Goal: Task Accomplishment & Management: Complete application form

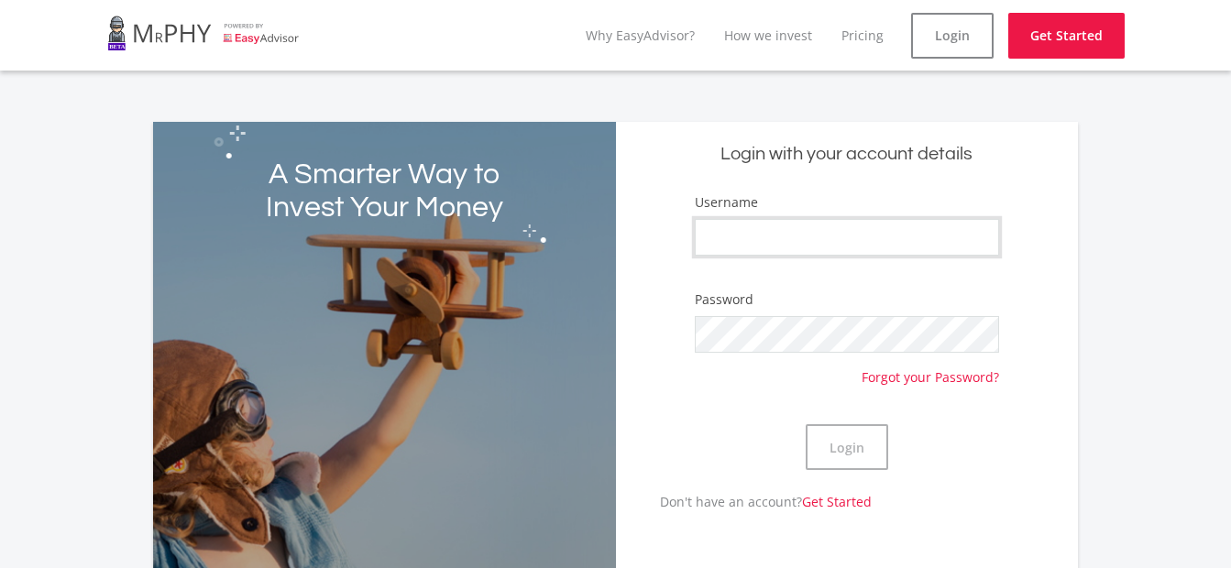
click at [850, 236] on input "Username" at bounding box center [847, 237] width 304 height 37
click at [719, 234] on input "Username" at bounding box center [847, 237] width 304 height 37
type input "[PERSON_NAME]"
click at [845, 440] on button "Login" at bounding box center [847, 448] width 83 height 46
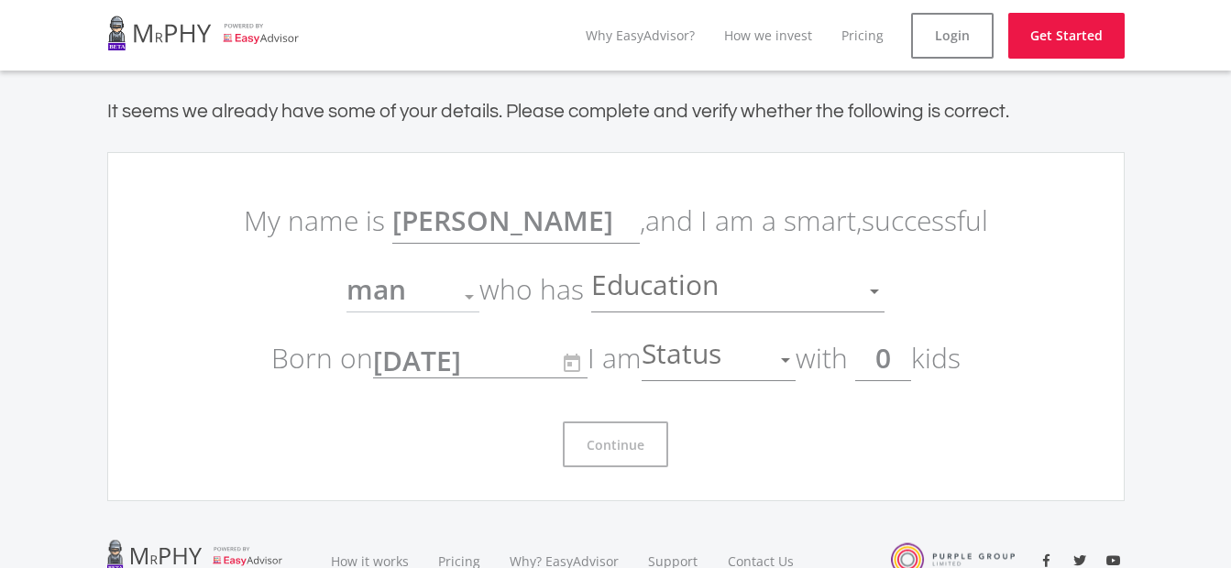
click at [465, 302] on div at bounding box center [469, 297] width 35 height 35
click at [471, 297] on div at bounding box center [469, 297] width 9 height 5
click at [470, 299] on div at bounding box center [469, 297] width 9 height 5
click at [778, 292] on div "Education" at bounding box center [724, 291] width 266 height 35
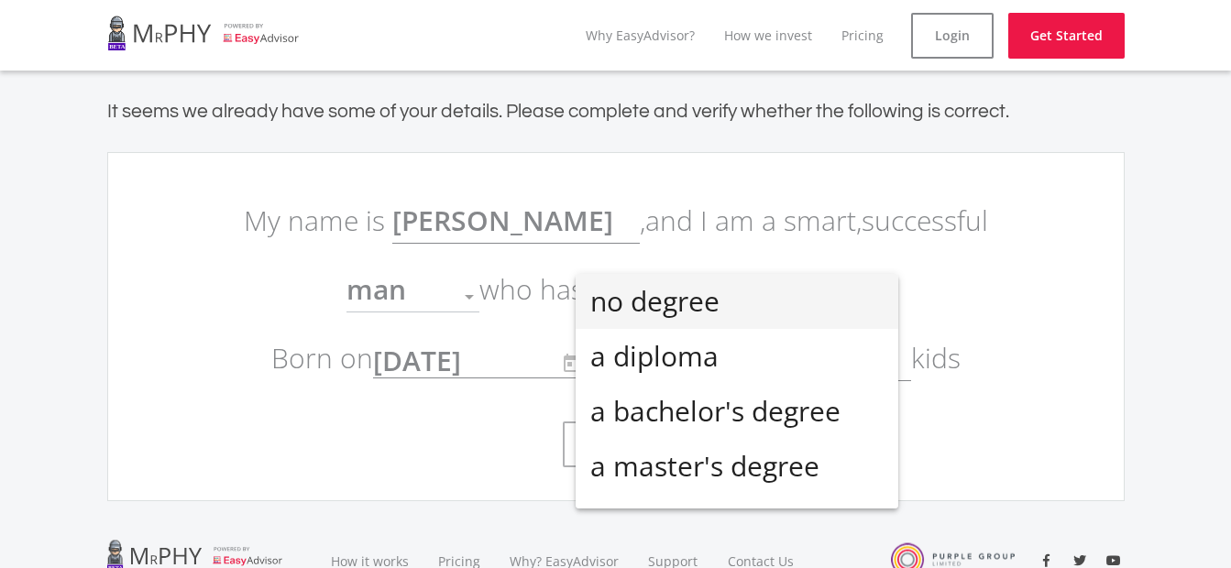
scroll to position [40, 0]
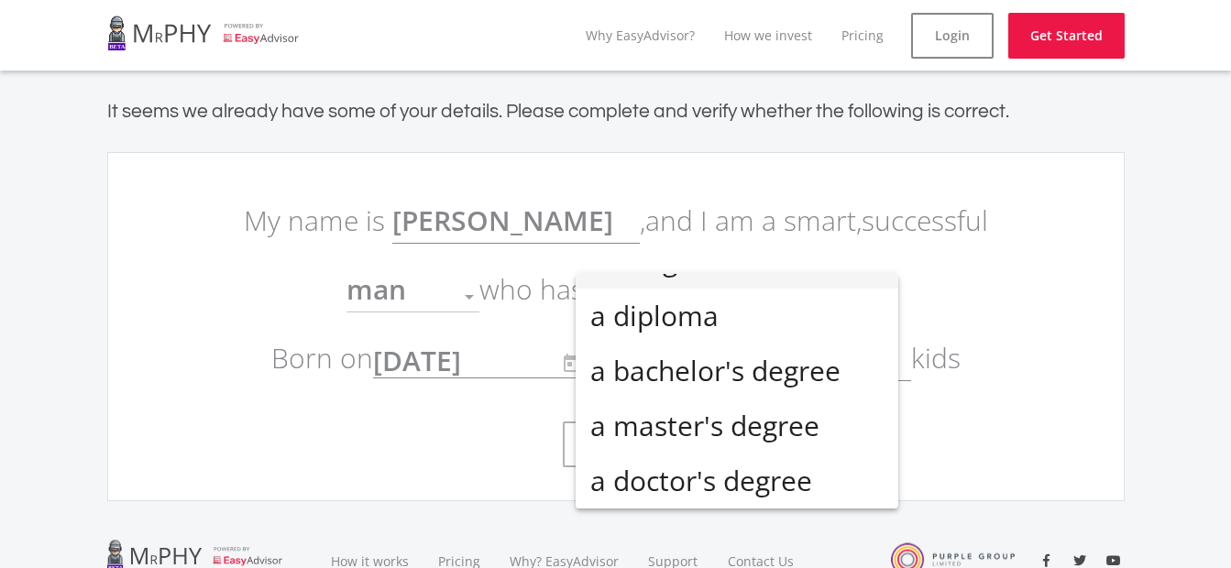
click at [1042, 436] on div at bounding box center [615, 284] width 1231 height 568
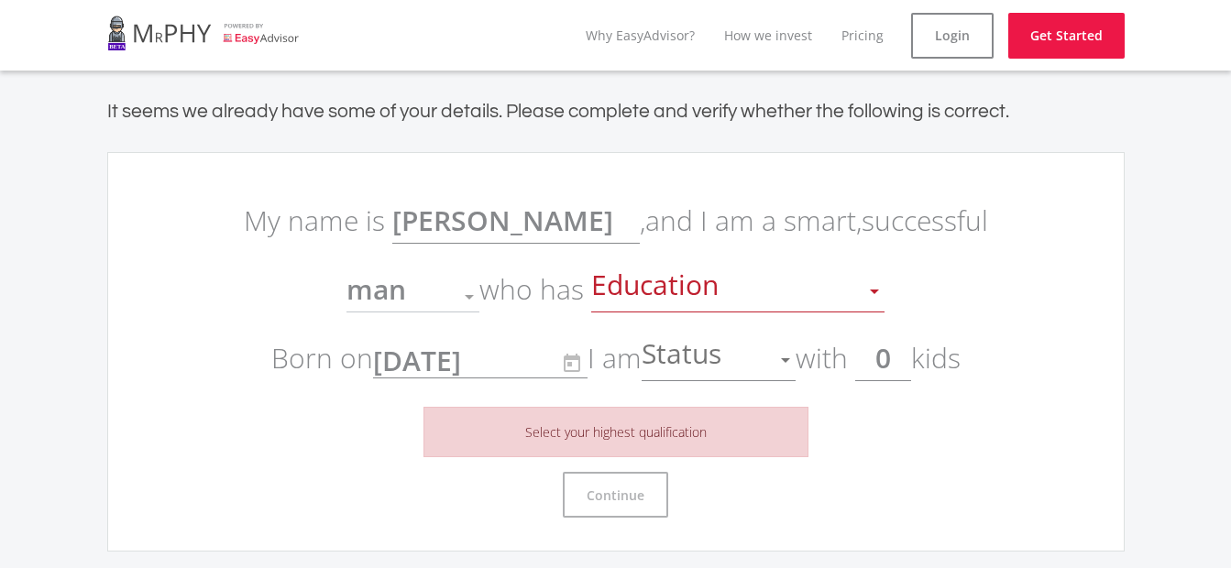
click at [440, 289] on div "man" at bounding box center [399, 297] width 105 height 35
click at [408, 295] on div "man" at bounding box center [399, 297] width 105 height 35
click at [380, 295] on span "man" at bounding box center [377, 289] width 60 height 38
click at [708, 294] on span "Education" at bounding box center [657, 291] width 132 height 35
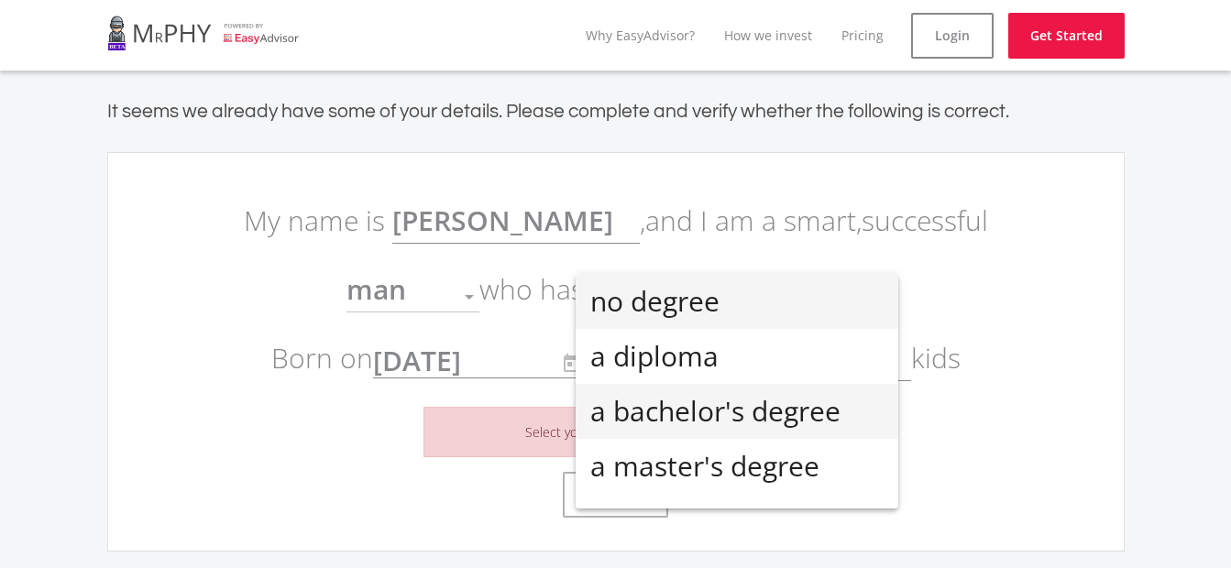
click at [707, 411] on span "a bachelor's degree" at bounding box center [736, 411] width 293 height 55
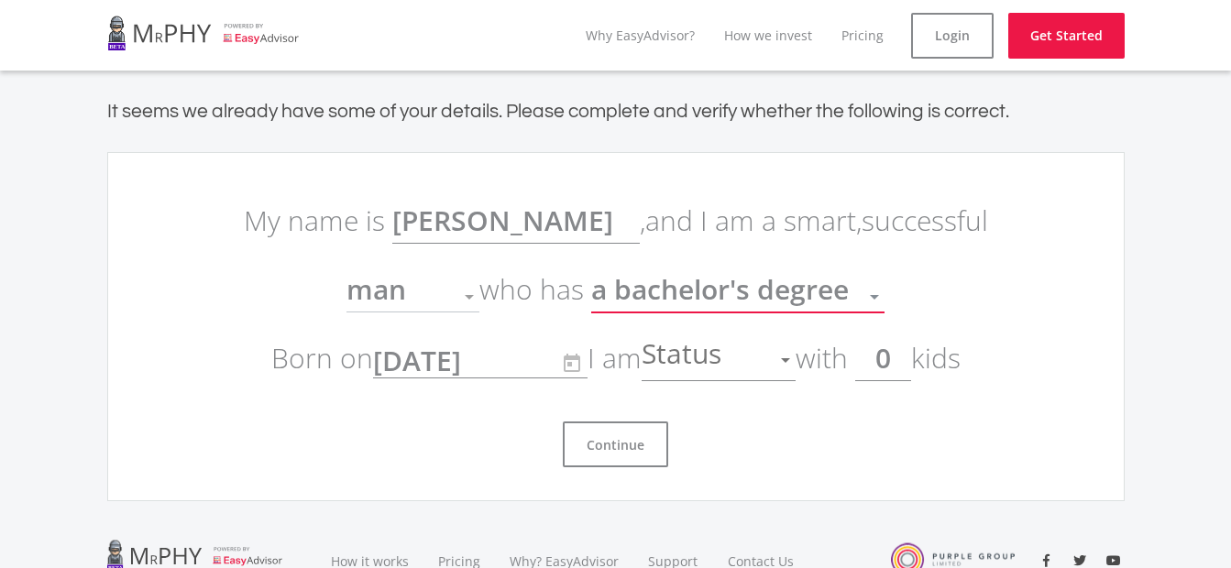
scroll to position [13, 0]
click at [722, 366] on span "Status" at bounding box center [684, 360] width 84 height 35
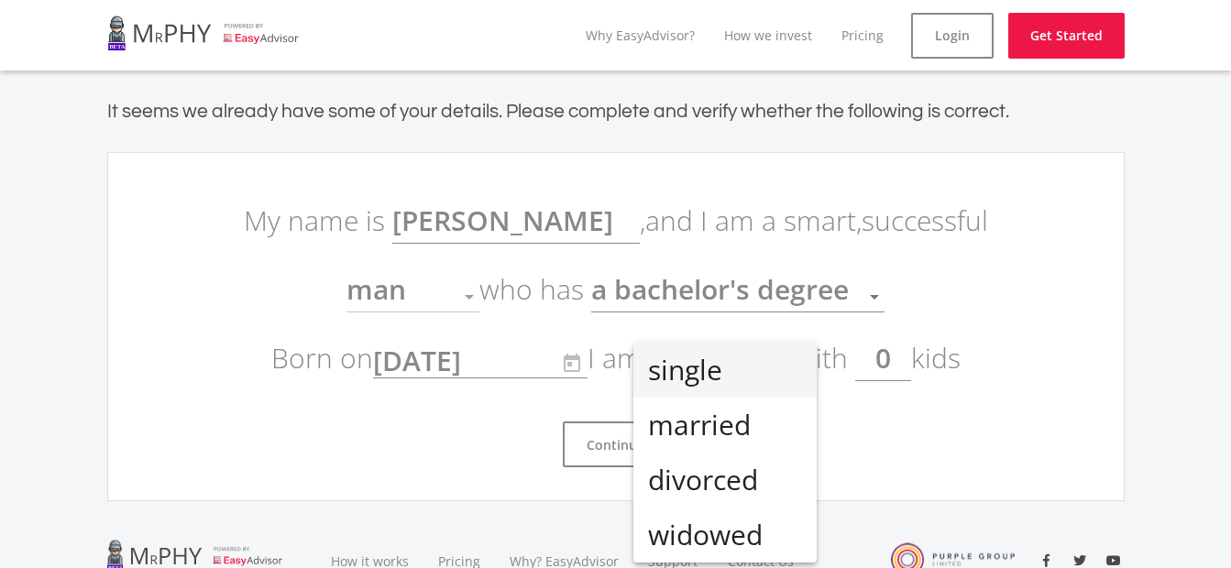
click at [714, 378] on span "single" at bounding box center [725, 370] width 154 height 55
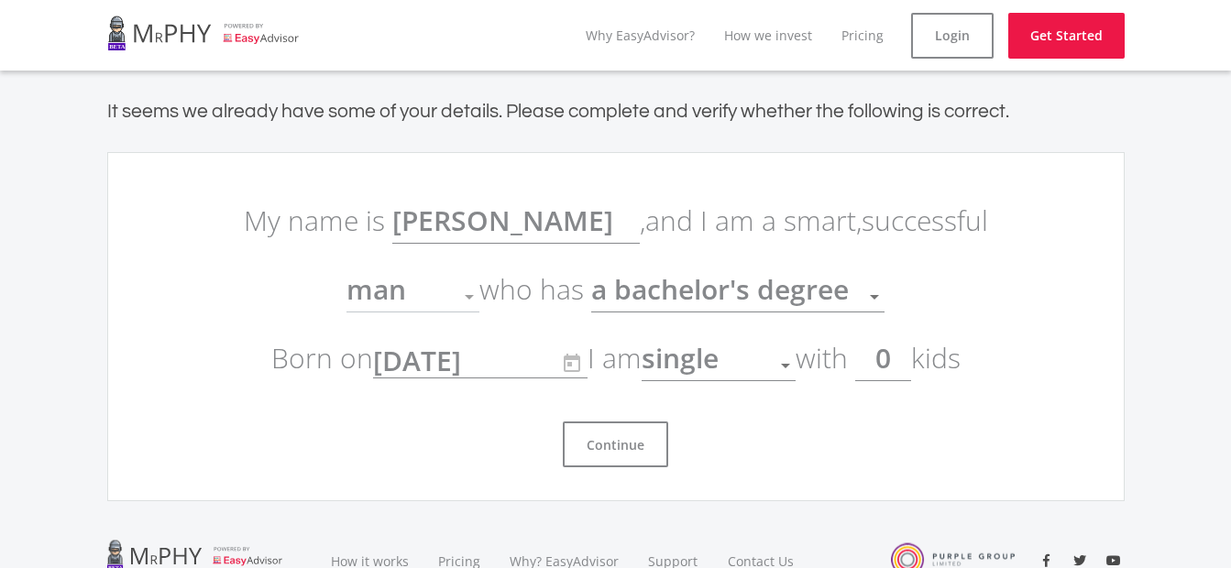
click at [369, 293] on span "man" at bounding box center [377, 289] width 60 height 38
click at [589, 441] on button "Continue" at bounding box center [615, 445] width 105 height 46
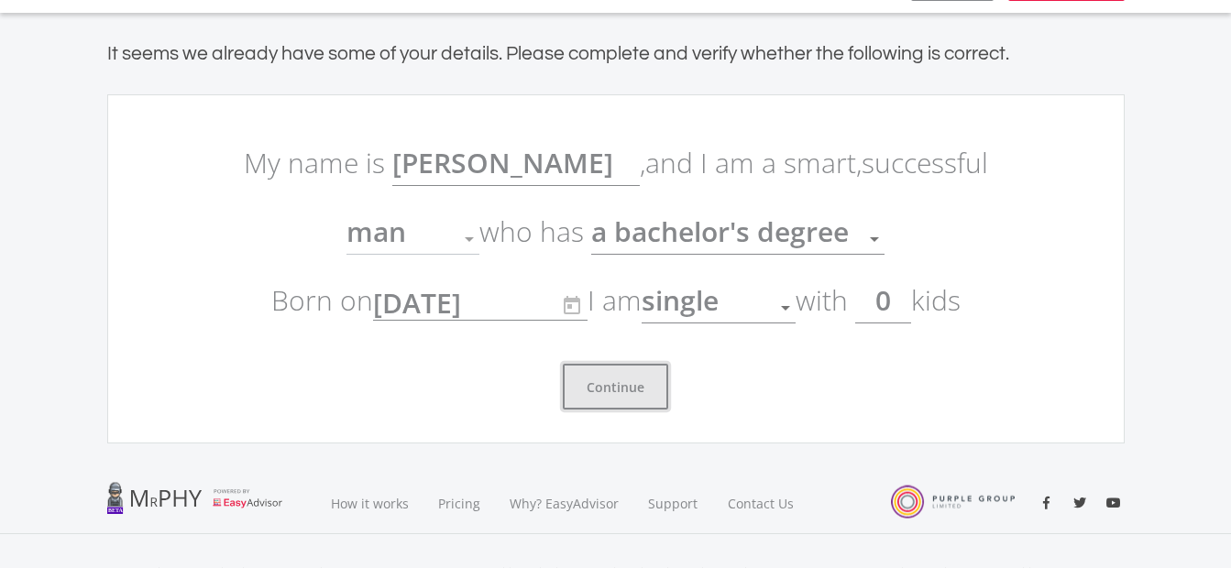
scroll to position [0, 0]
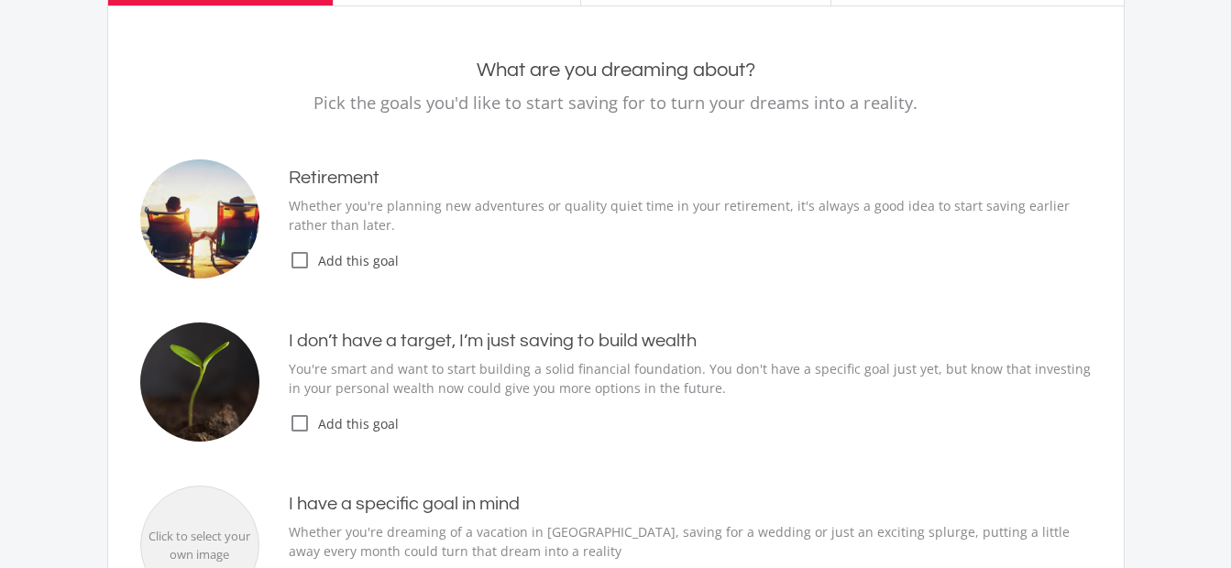
scroll to position [156, 0]
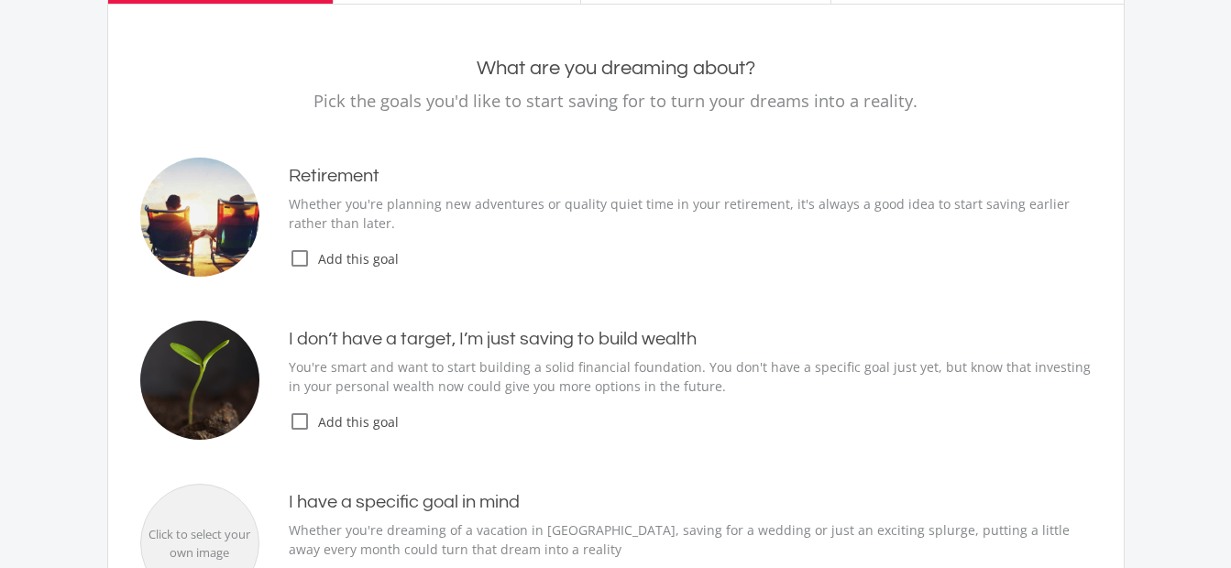
click at [286, 429] on div "I don’t have a target, I’m just saving to build wealth You're smart and want to…" at bounding box center [675, 380] width 833 height 105
click at [303, 422] on icon "check_box_outline_blank" at bounding box center [300, 422] width 22 height 22
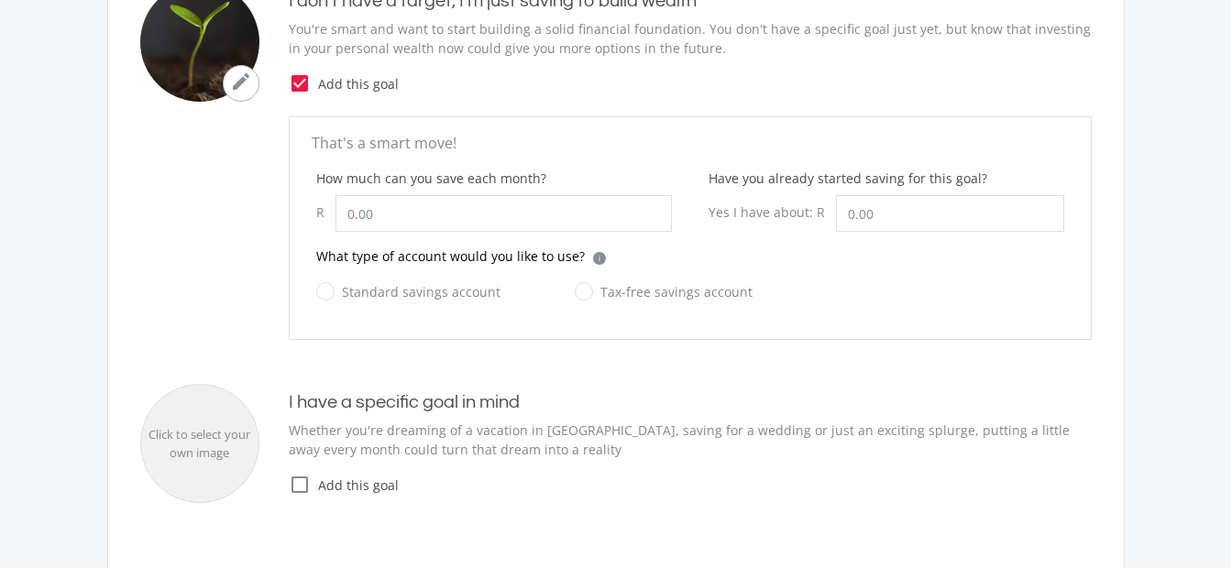
scroll to position [422, 0]
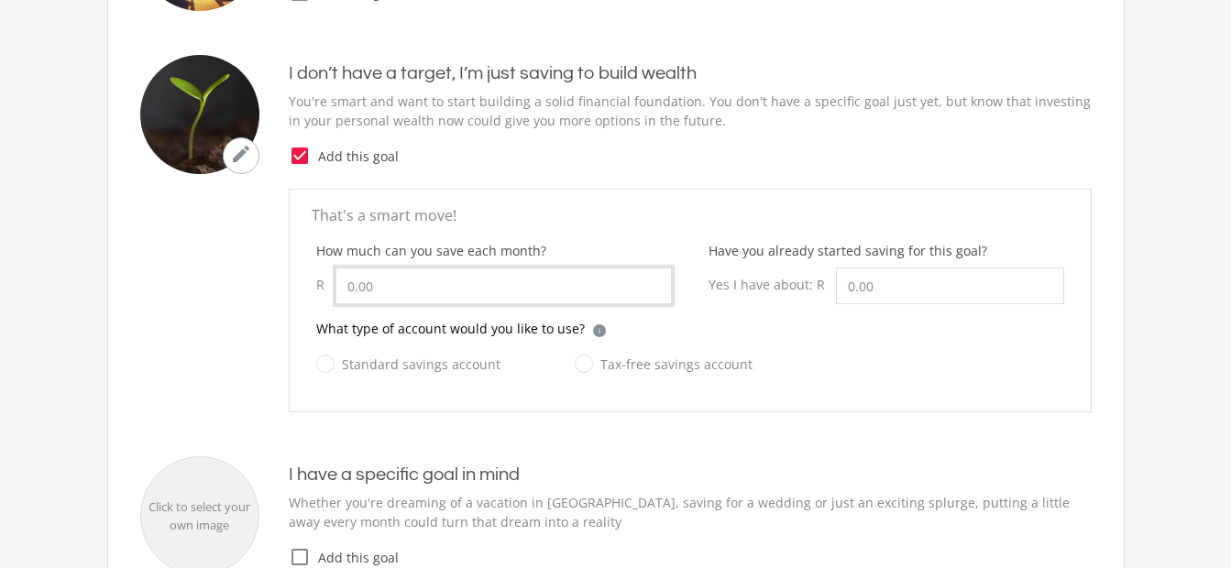
click at [403, 293] on input "How much can you save each month?" at bounding box center [504, 286] width 336 height 37
type input "1"
type input "50.00"
click at [875, 375] on div "Standard savings account Tax-free savings account" at bounding box center [690, 375] width 748 height 44
click at [879, 291] on input "Have you already started saving for this goal?" at bounding box center [950, 286] width 228 height 37
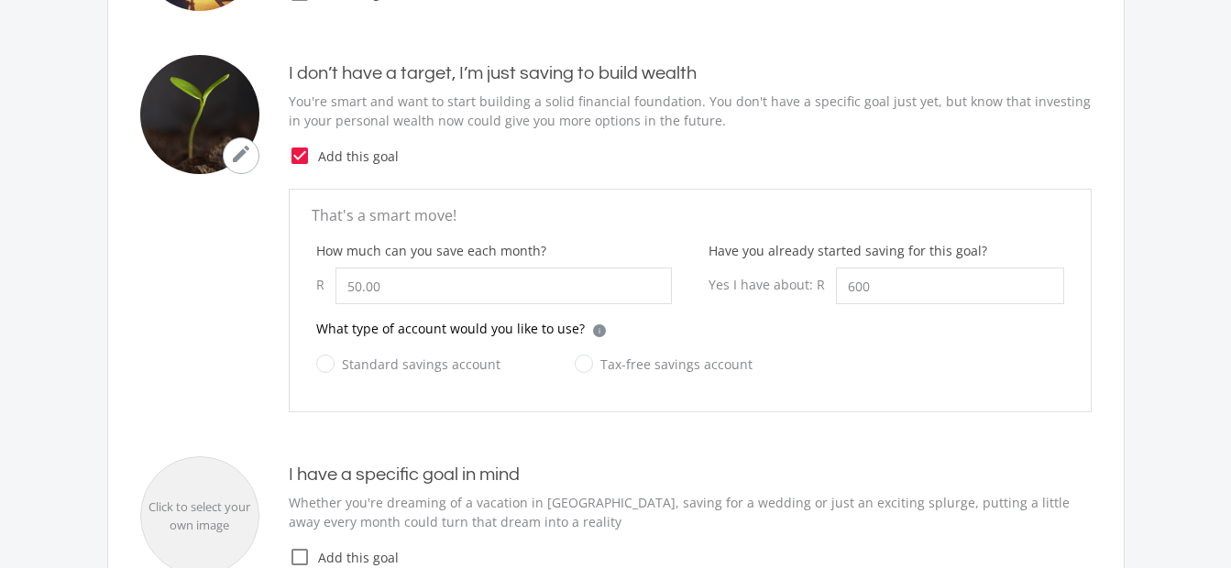
type input "600.00"
click at [329, 367] on label "Standard savings account" at bounding box center [408, 364] width 184 height 23
click at [329, 367] on input "Standard savings account" at bounding box center [390, 375] width 184 height 37
radio input "true"
click at [575, 368] on label "Tax-free savings account" at bounding box center [664, 364] width 178 height 23
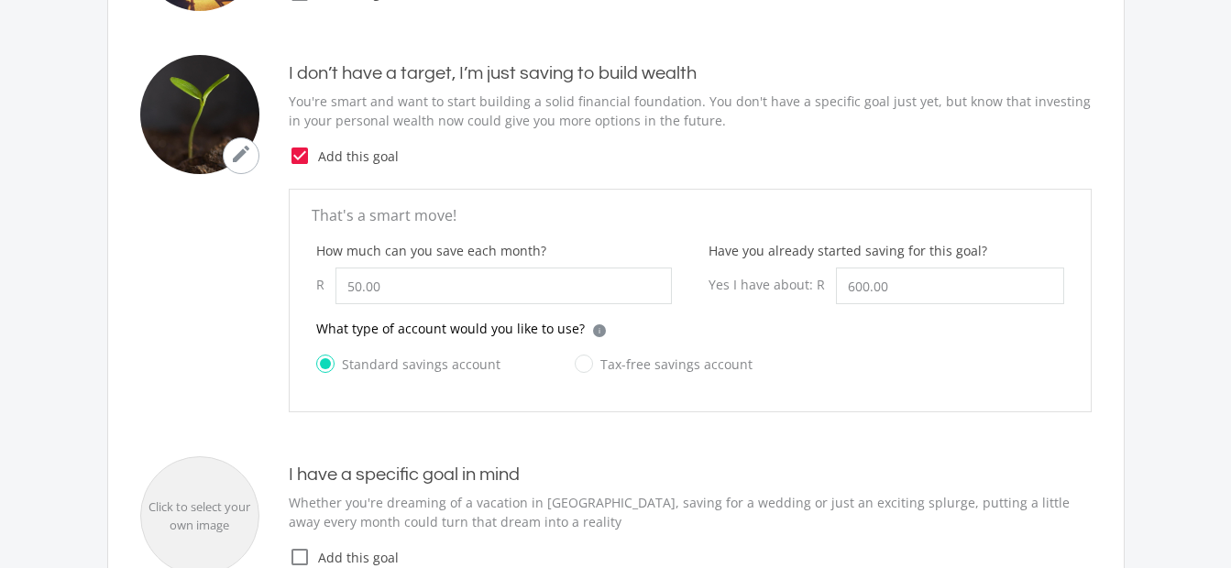
click at [572, 368] on input "Tax-free savings account" at bounding box center [646, 375] width 178 height 37
radio input "true"
click at [330, 365] on label "Standard savings account" at bounding box center [408, 364] width 184 height 23
click at [330, 365] on input "Standard savings account" at bounding box center [390, 375] width 184 height 37
radio input "true"
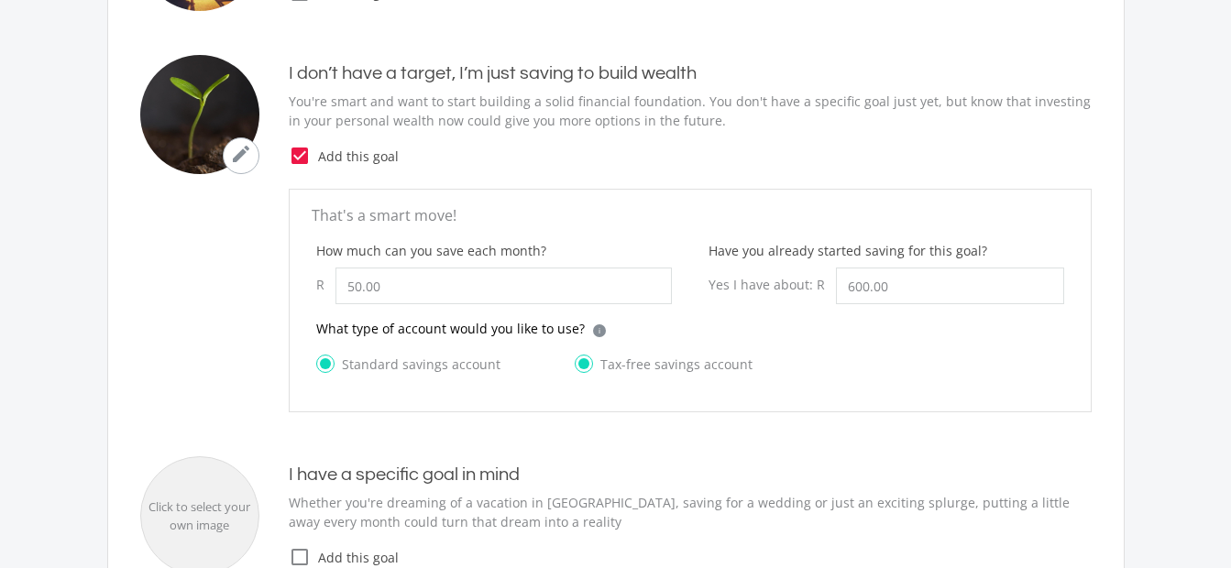
radio input "false"
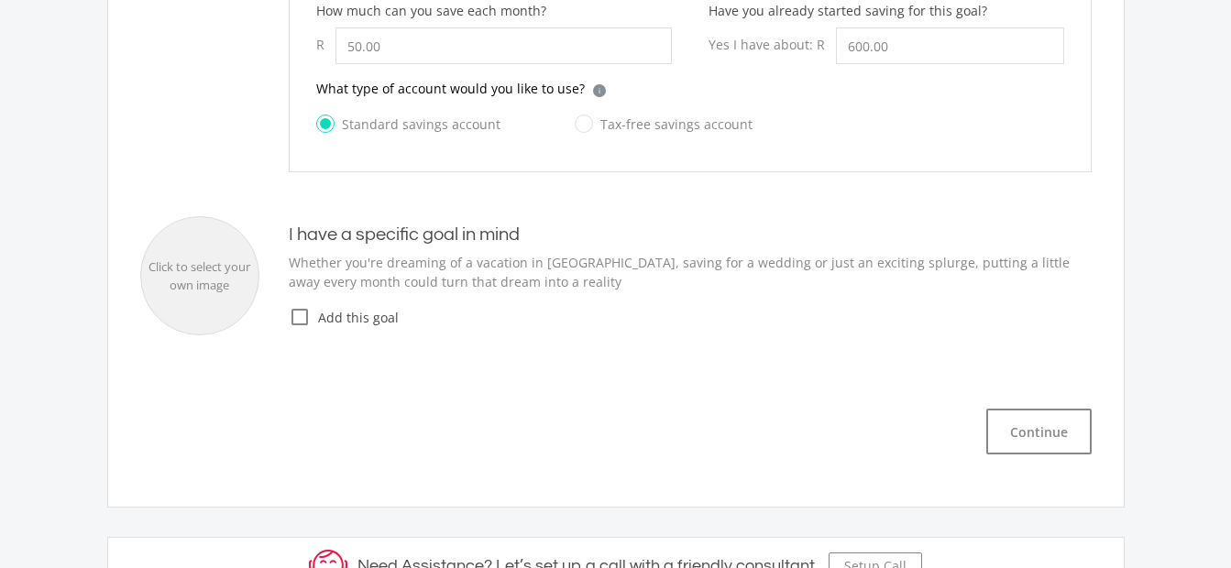
scroll to position [672, 0]
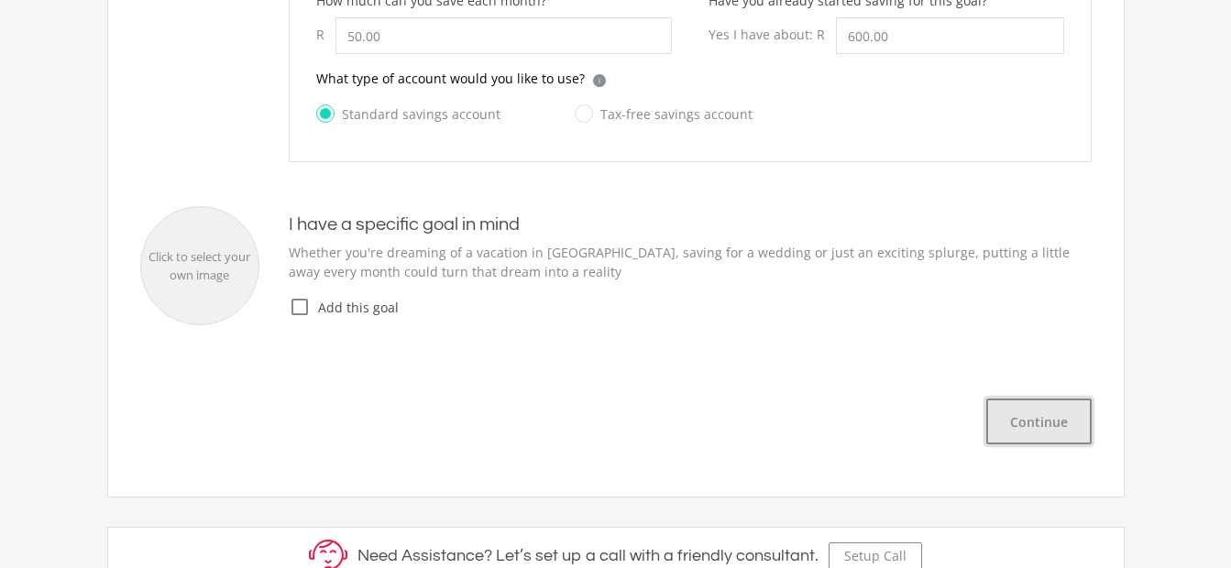
click at [1041, 422] on button "Continue" at bounding box center [1039, 422] width 105 height 46
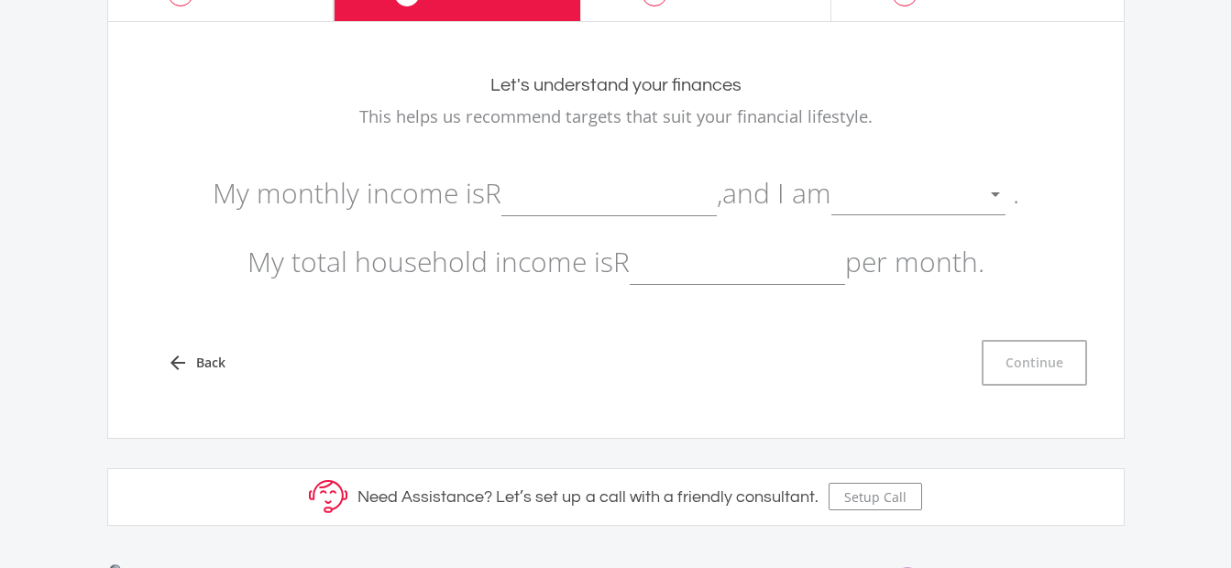
scroll to position [130, 0]
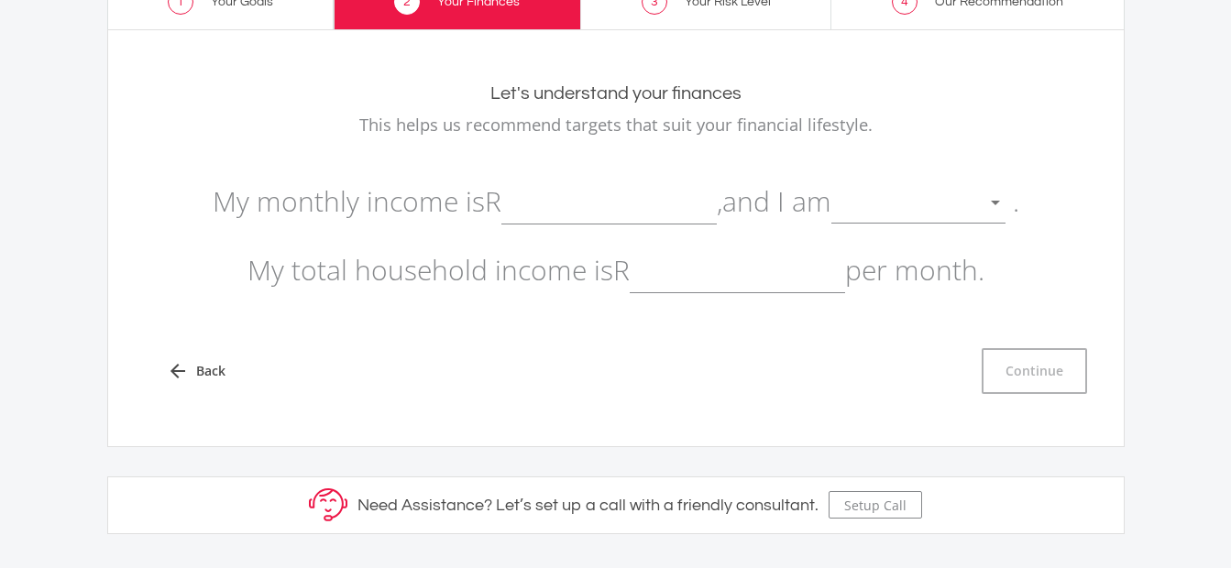
click at [596, 213] on input "text" at bounding box center [609, 202] width 215 height 46
type input "0.00"
click at [881, 213] on div at bounding box center [905, 203] width 147 height 35
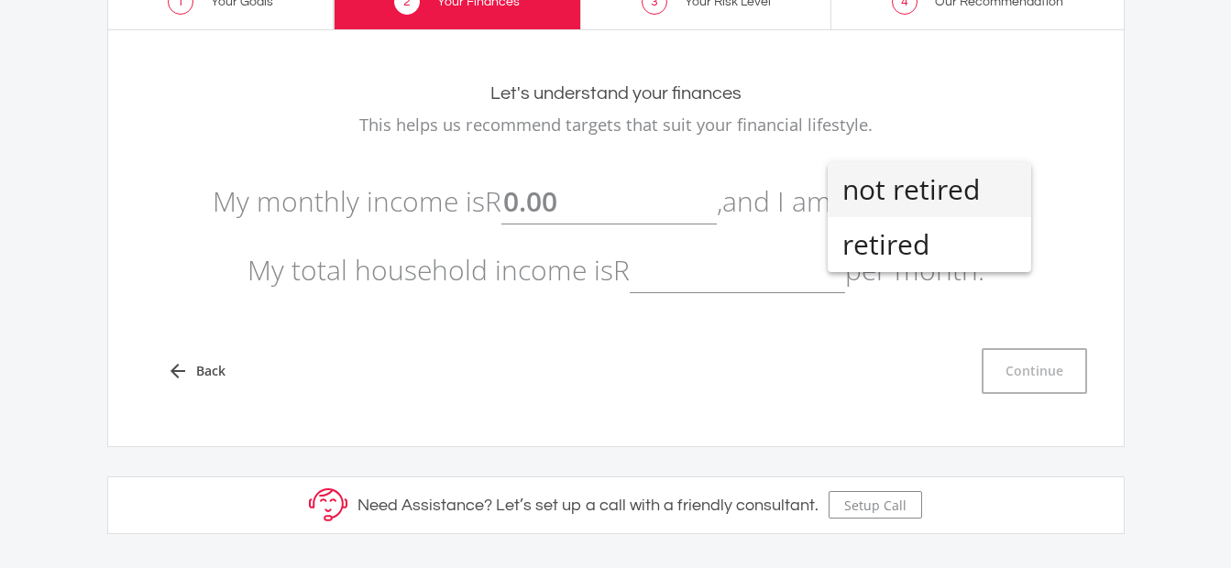
click at [875, 208] on span "not retired" at bounding box center [930, 189] width 174 height 55
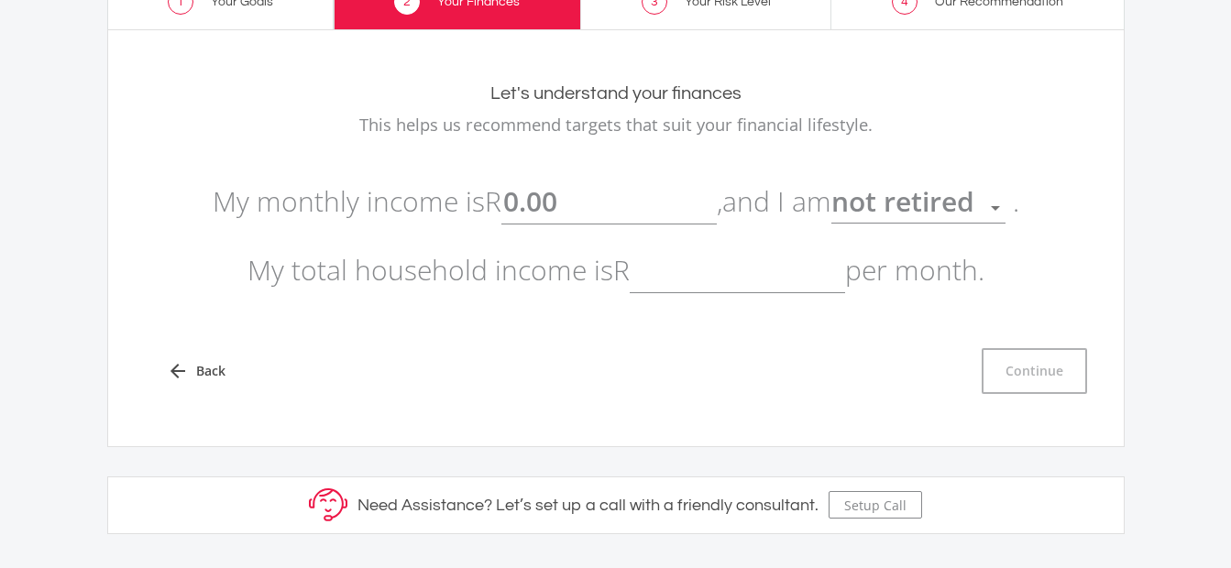
click at [670, 278] on input "text" at bounding box center [737, 271] width 215 height 46
type input "500.00"
click at [1052, 366] on button "Continue" at bounding box center [1034, 371] width 105 height 46
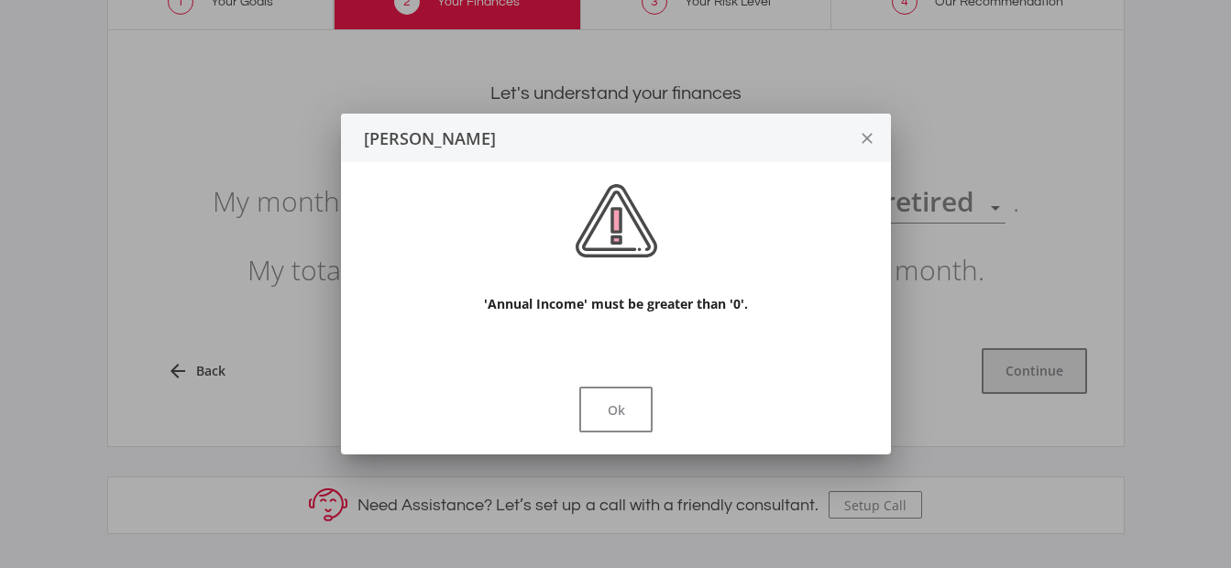
scroll to position [0, 0]
click at [859, 141] on icon "close" at bounding box center [866, 139] width 18 height 49
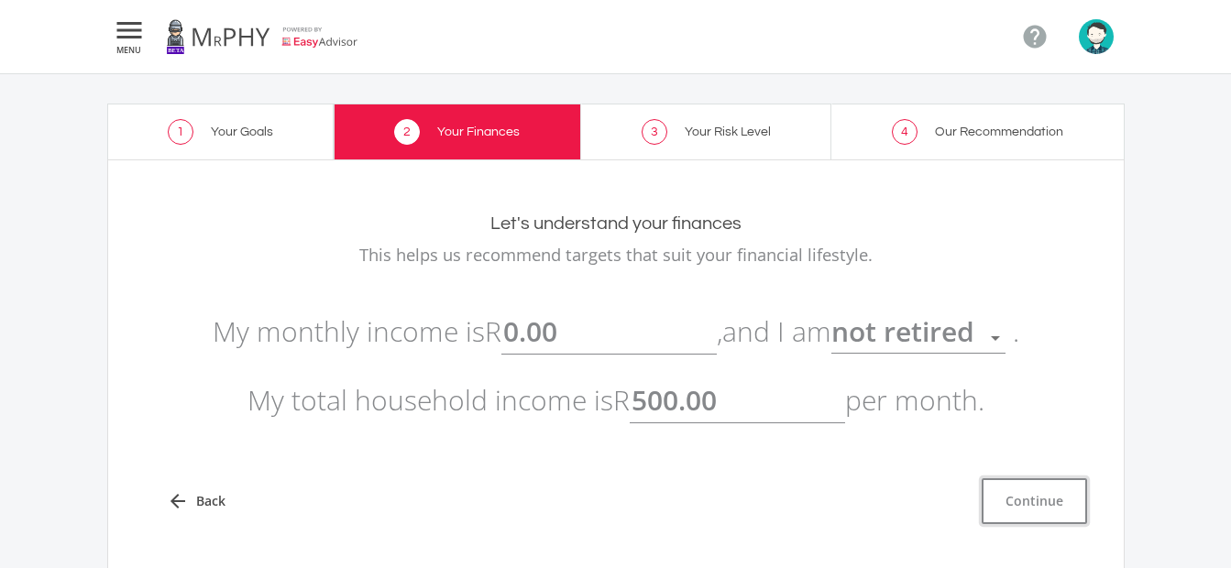
scroll to position [130, 0]
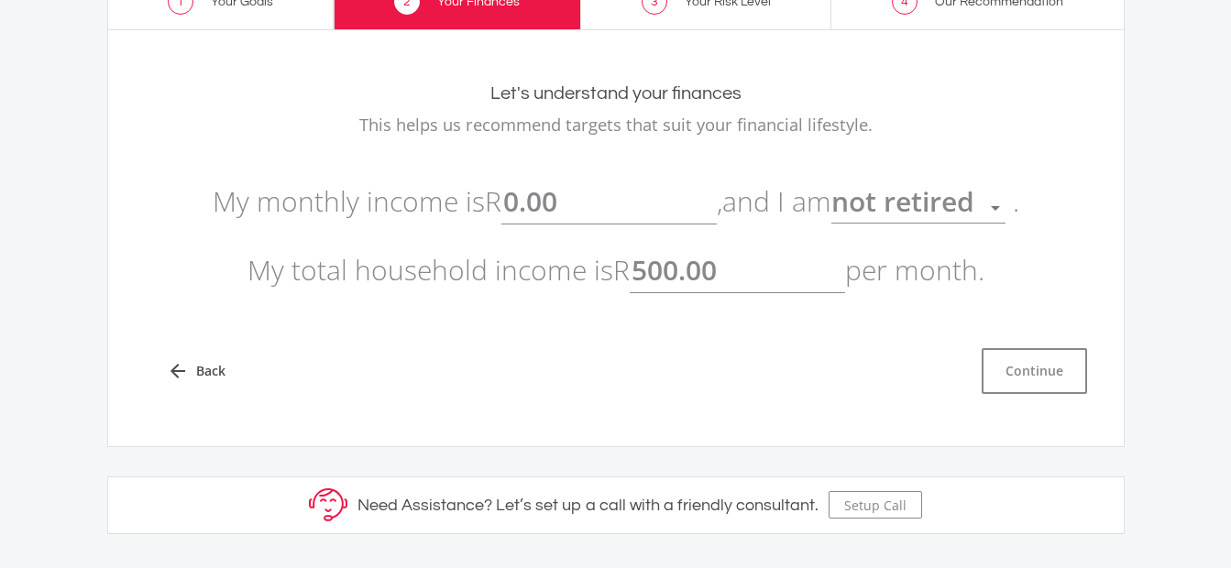
click at [576, 206] on input "0.00" at bounding box center [609, 202] width 215 height 46
type input "0"
type input "100.00"
click at [748, 274] on input "500.00" at bounding box center [737, 271] width 215 height 46
click at [653, 266] on input "500.00" at bounding box center [737, 271] width 215 height 46
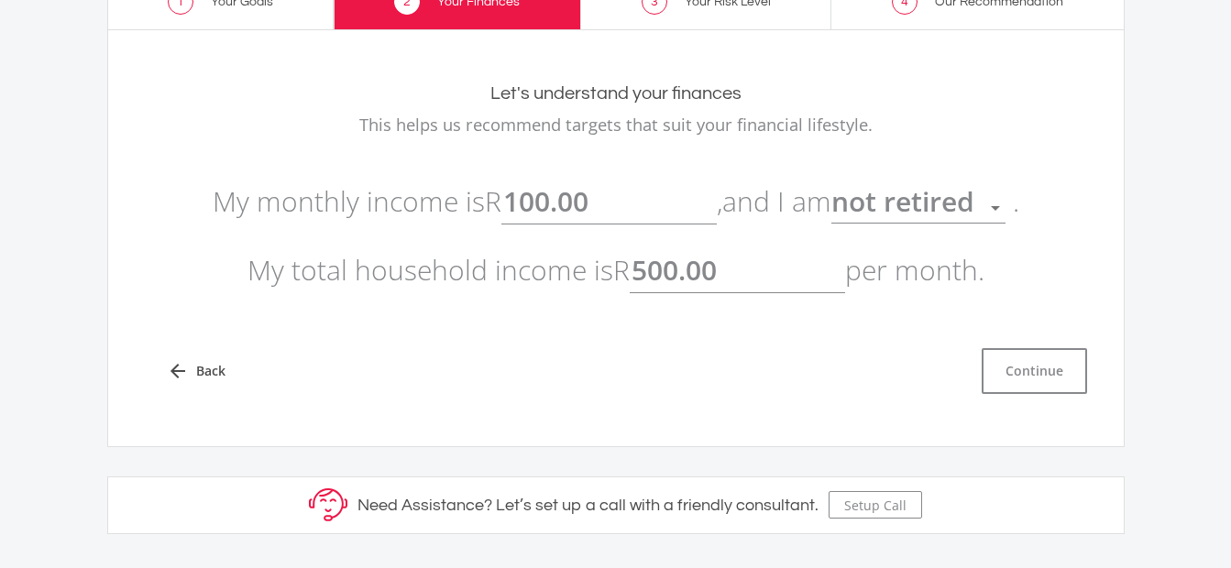
click at [634, 268] on input "500.00" at bounding box center [737, 271] width 215 height 46
type input "1,500.00"
click at [1033, 362] on button "Continue" at bounding box center [1034, 371] width 105 height 46
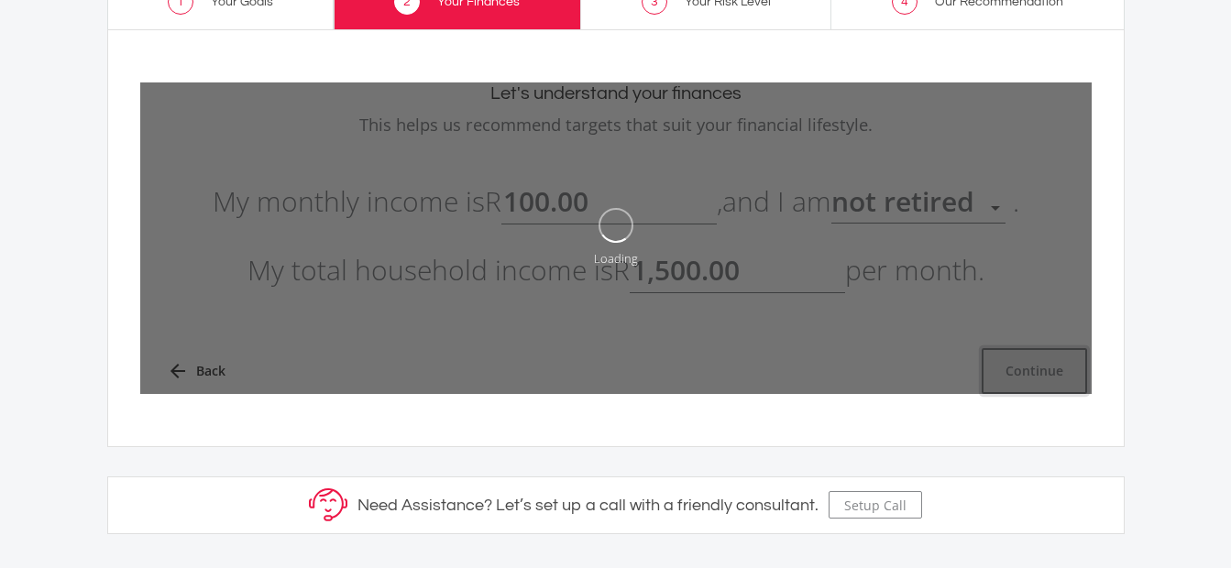
type input "100"
type input "1500"
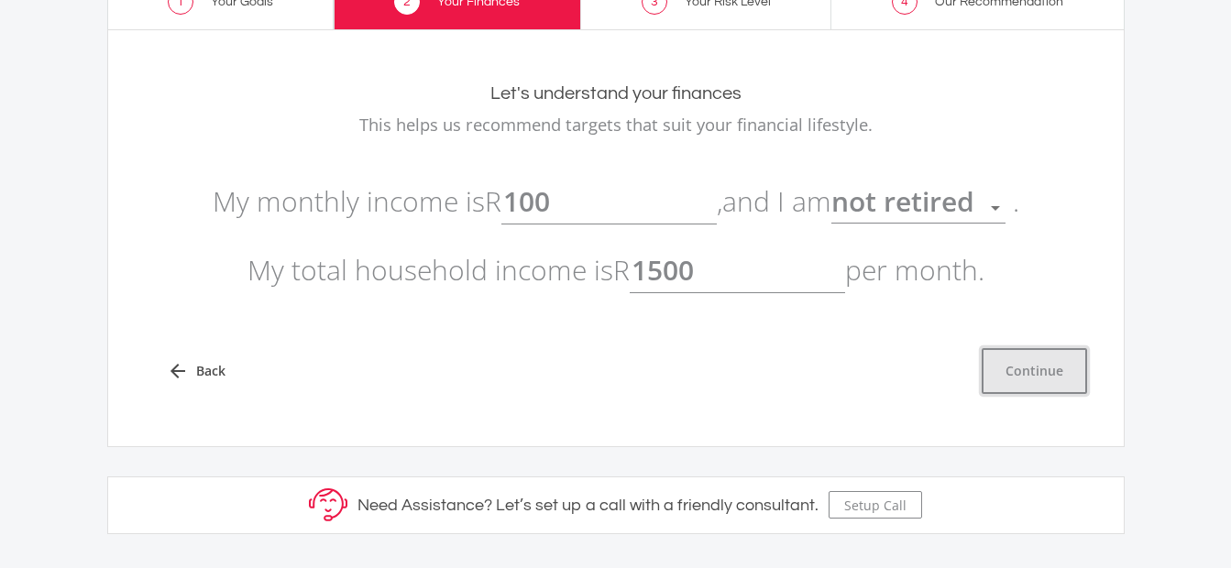
type input "100.00"
type input "1,500.00"
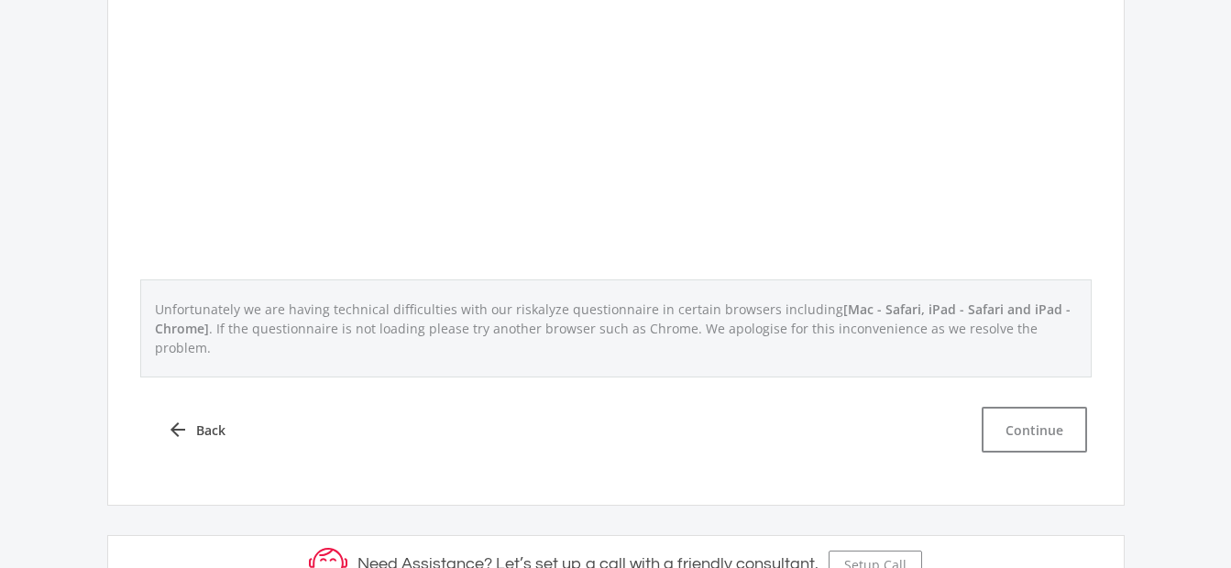
scroll to position [864, 0]
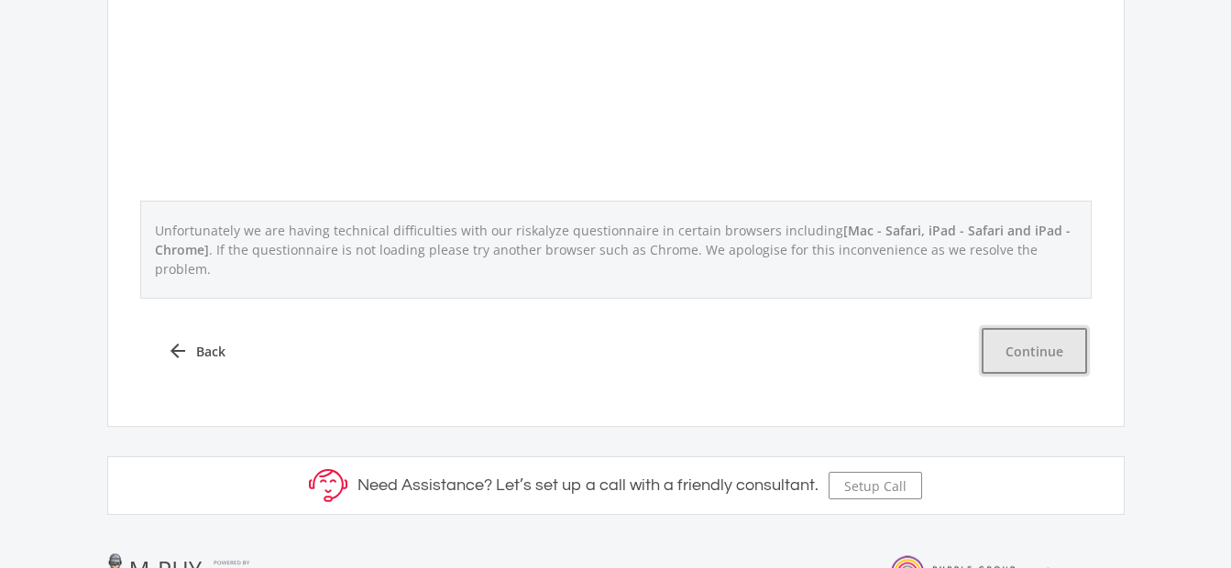
click at [1006, 336] on button "Continue" at bounding box center [1034, 351] width 105 height 46
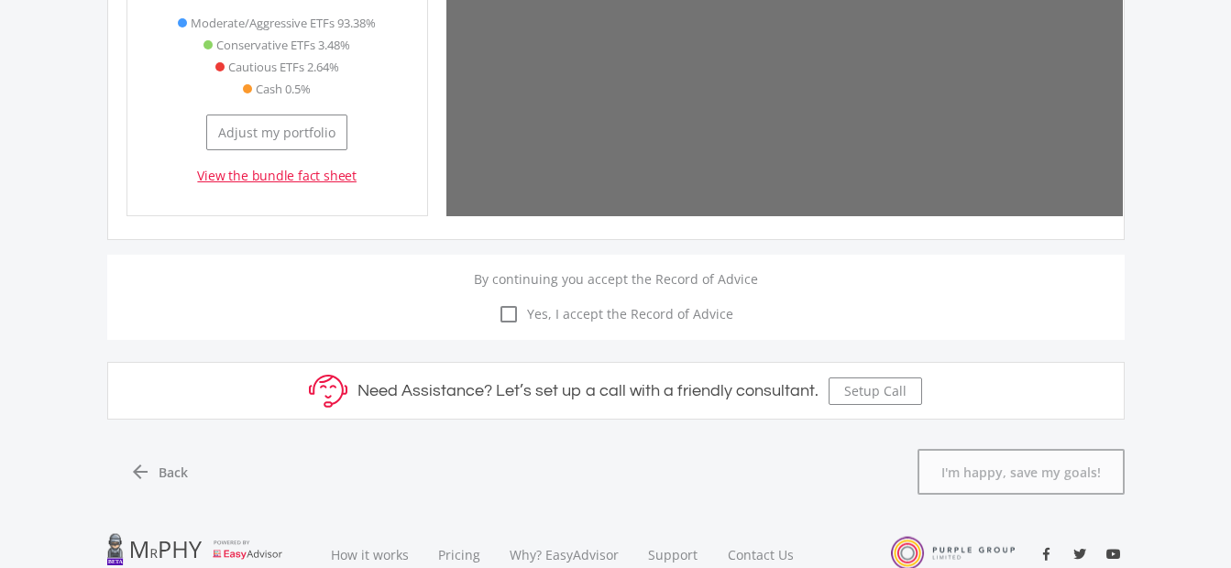
scroll to position [578, 301]
type input "600"
type input "50"
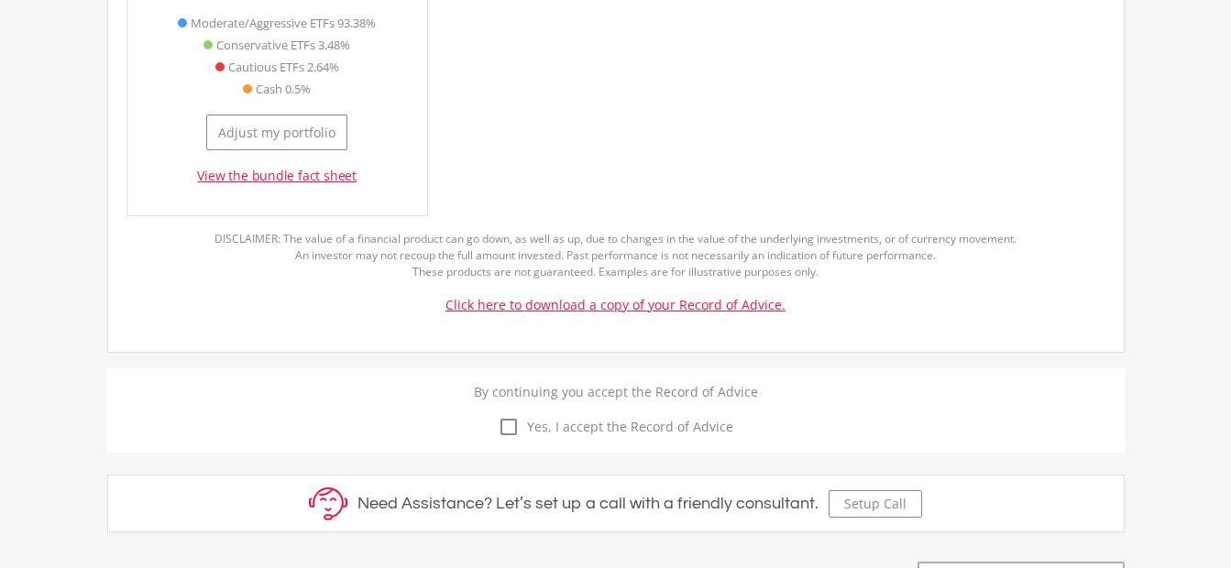
type input "600.00"
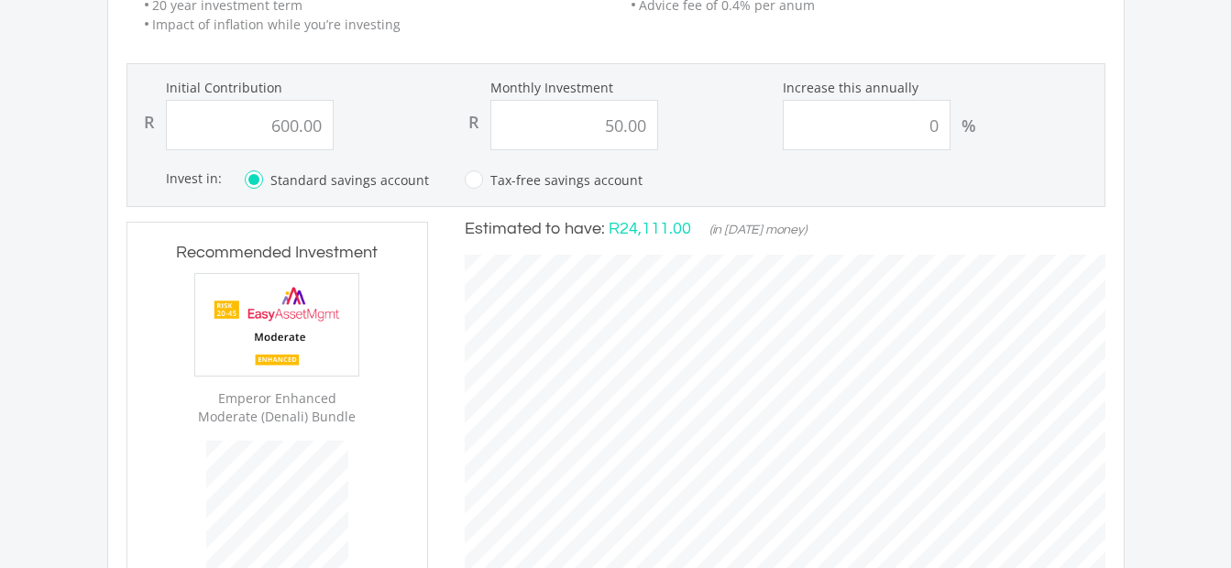
scroll to position [388, 0]
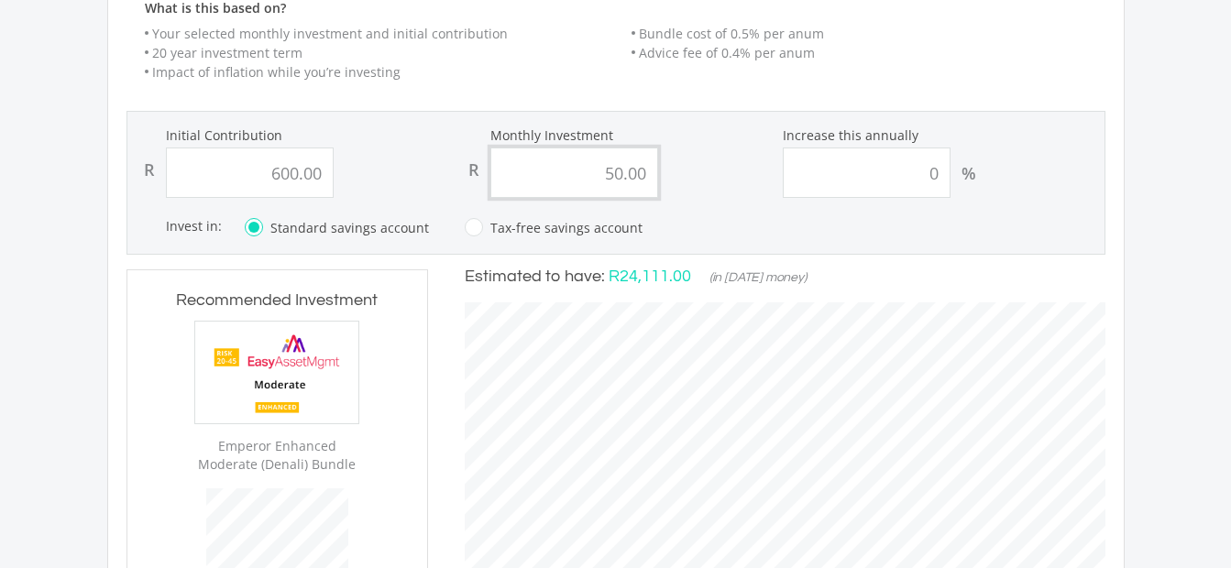
click at [623, 171] on input "50.00" at bounding box center [575, 173] width 168 height 50
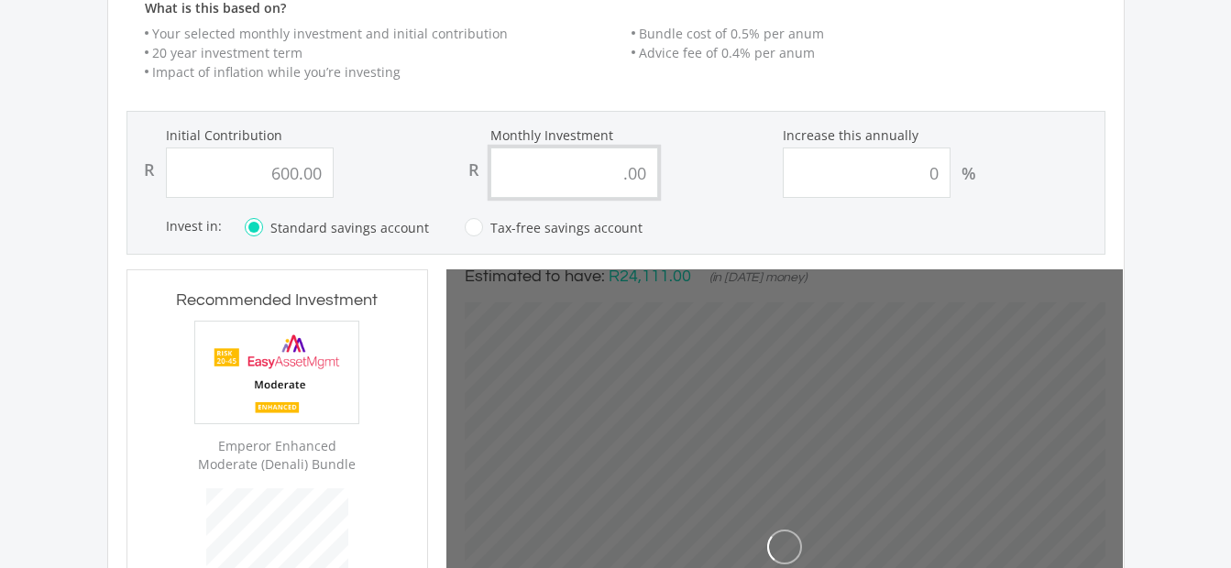
type input "1.00"
type input "600"
type input "0"
type input "600"
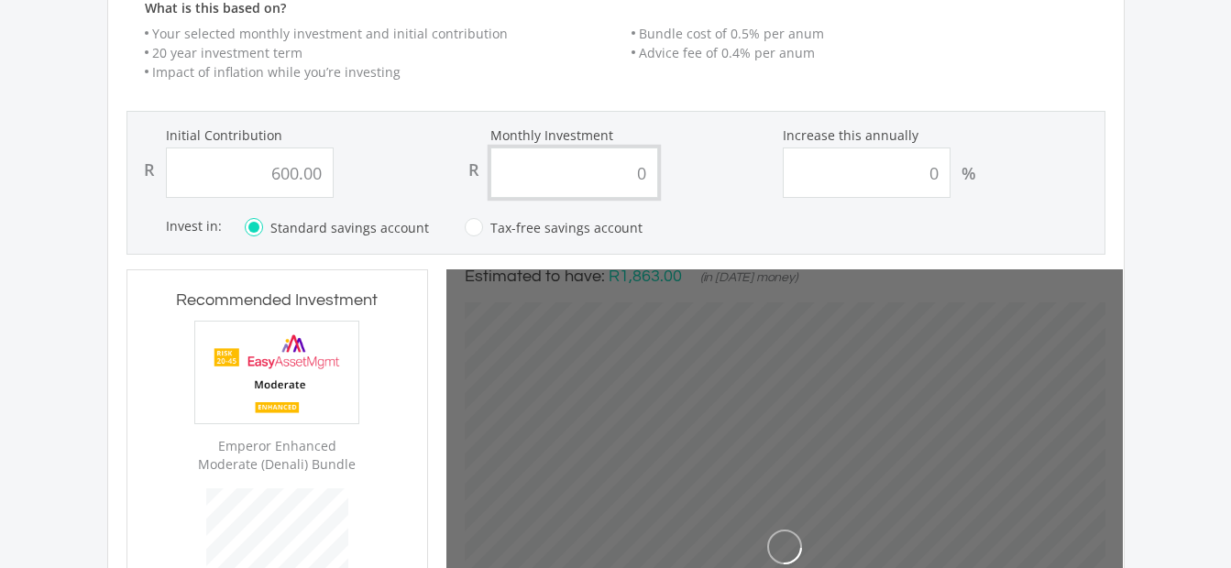
type input "1"
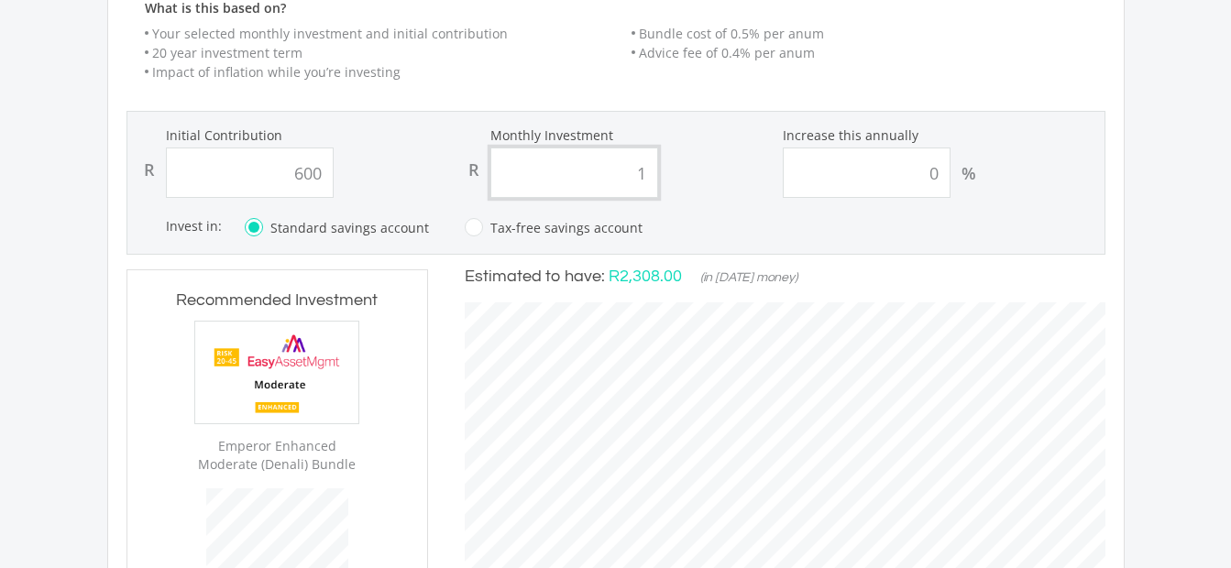
type input "600.00"
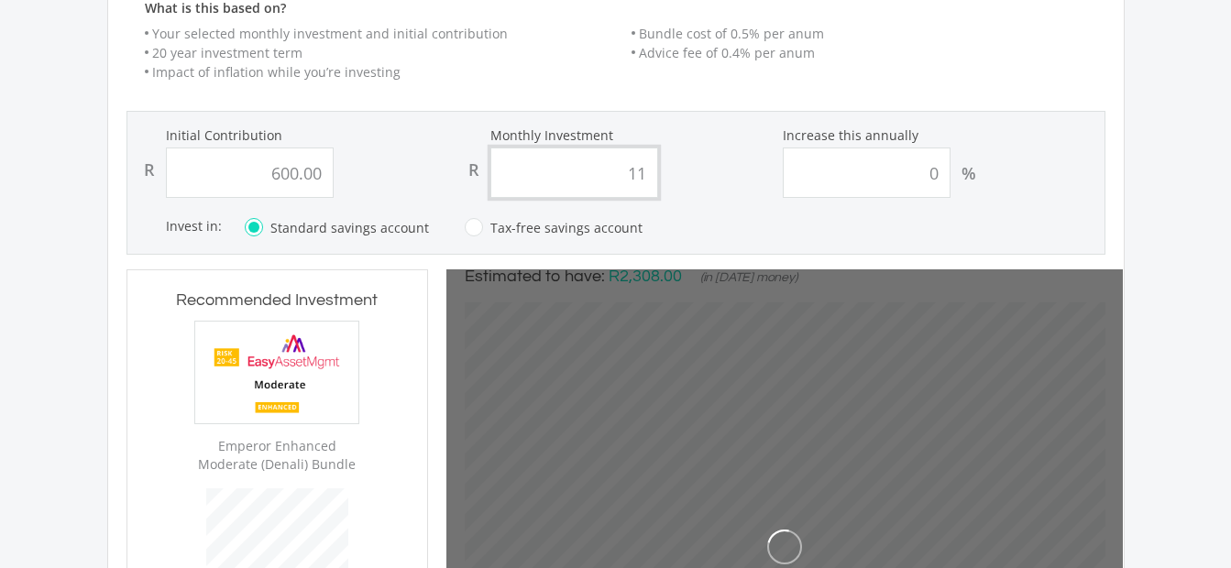
type input "1"
type input "600"
type input "11"
type input "600"
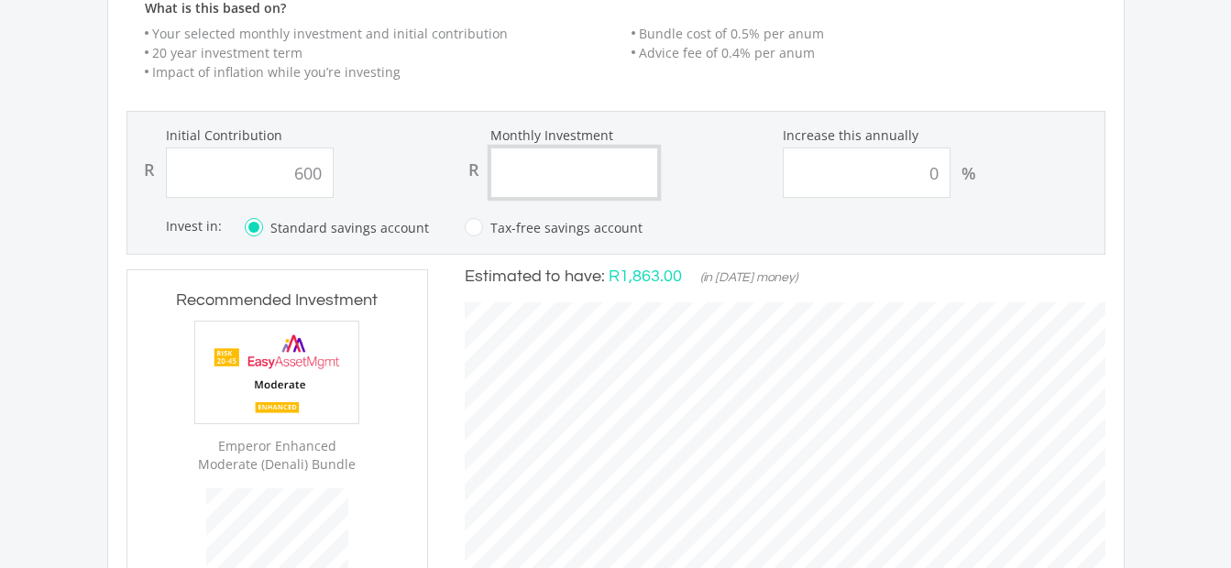
type input "600.00"
type input "1"
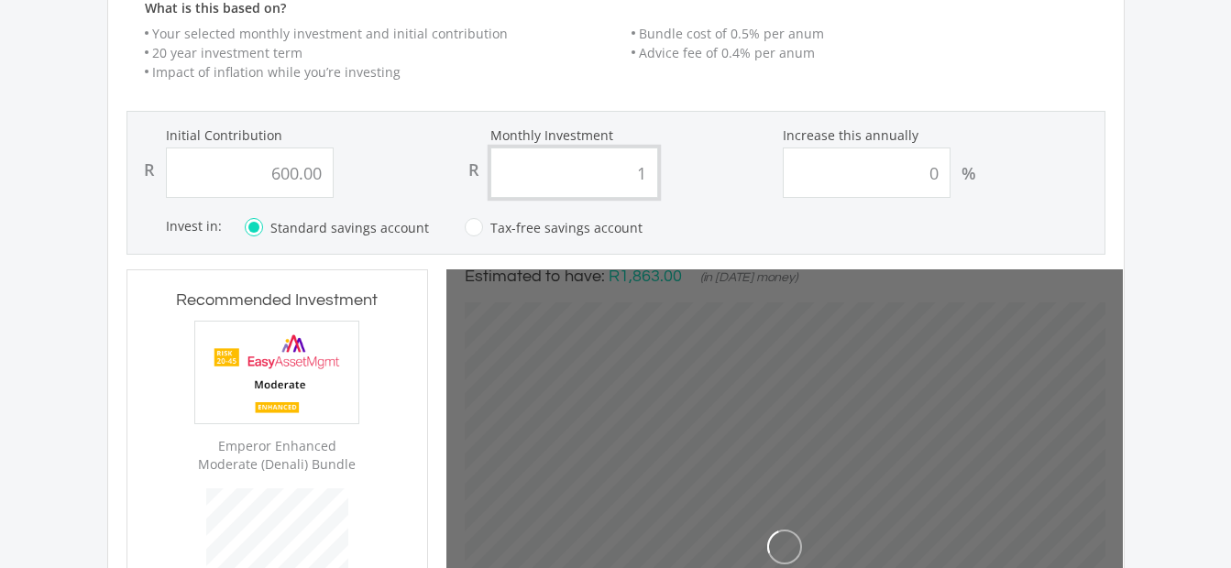
type input "600"
type input "10"
type input "600.00"
type input "100"
type input "600.00"
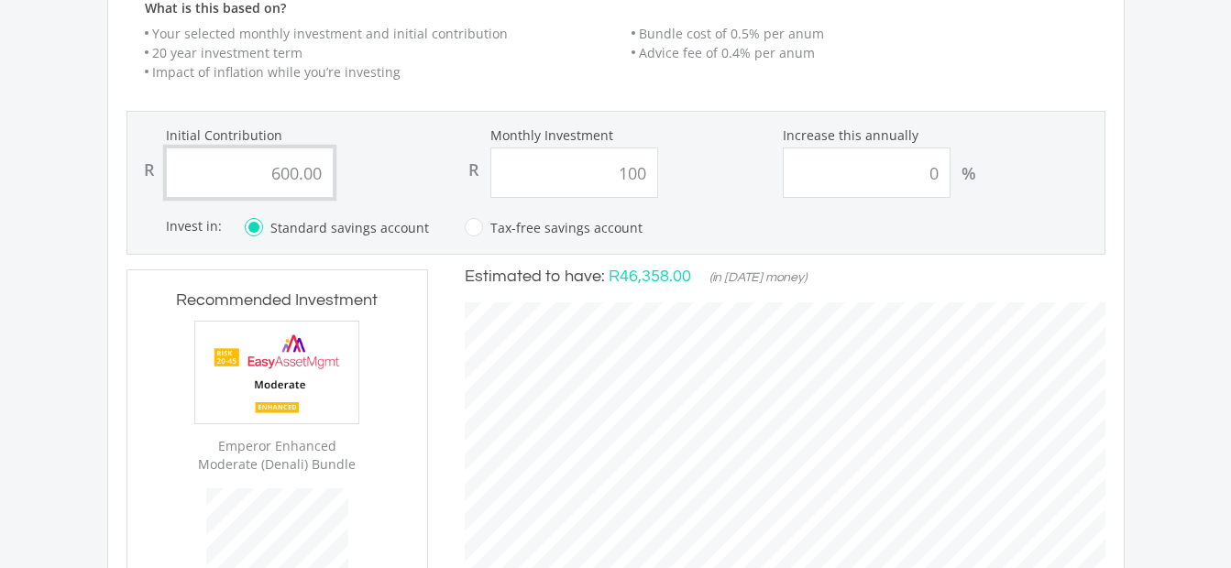
type input "100.00"
click at [317, 173] on input "600.00" at bounding box center [250, 173] width 168 height 50
click at [279, 174] on input "600.000" at bounding box center [250, 173] width 168 height 50
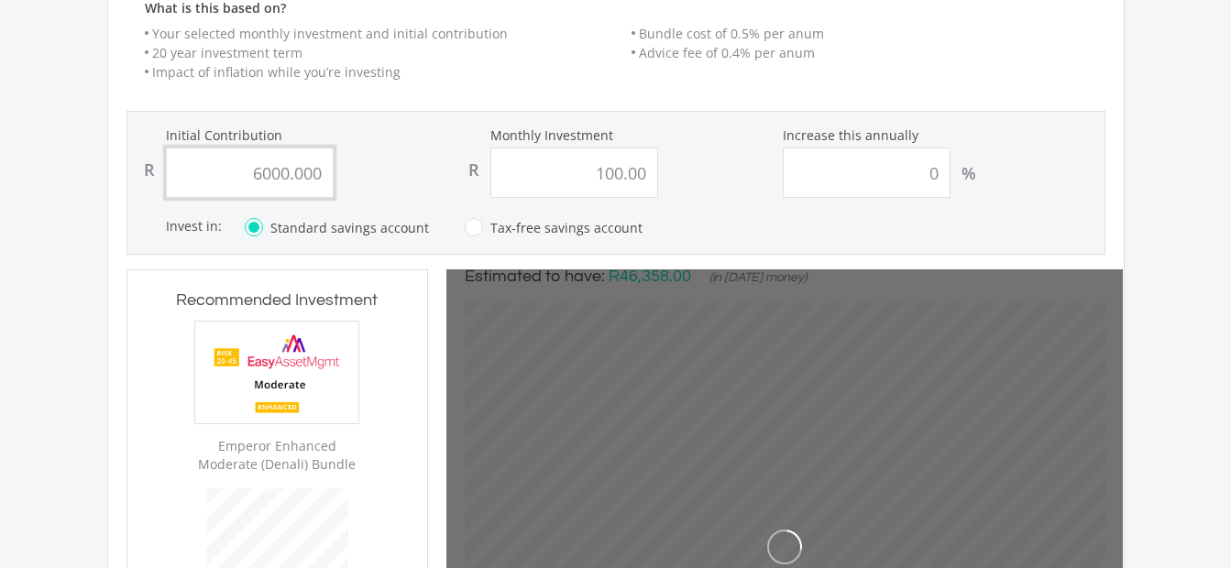
type input "6000"
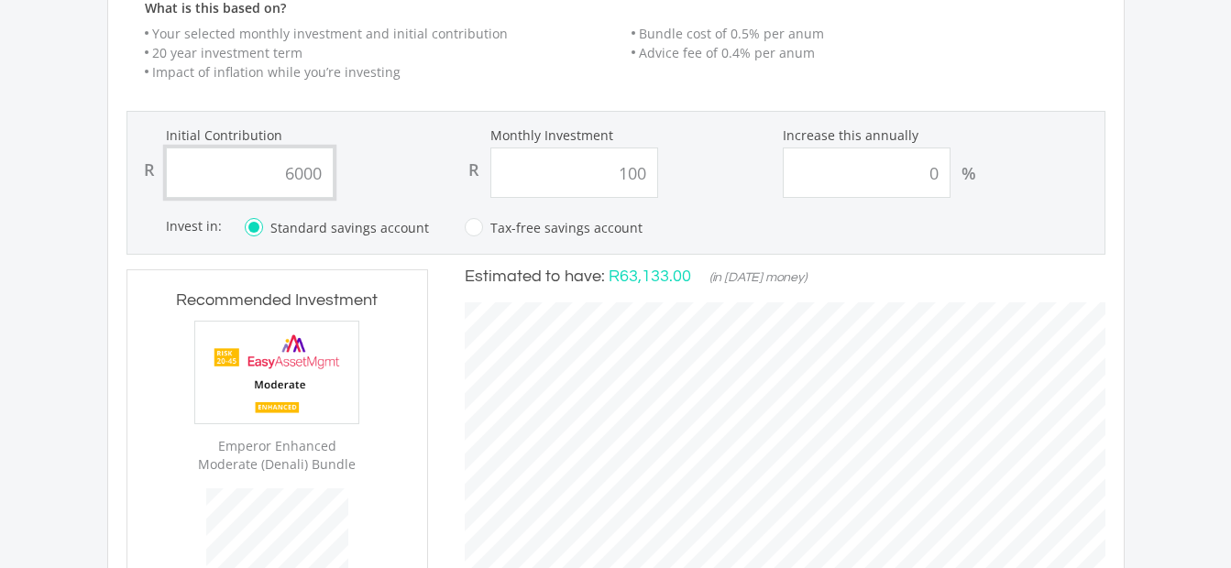
type input "100.00"
click at [318, 173] on input "6000" at bounding box center [250, 173] width 168 height 50
type input "60000"
type input "100.00"
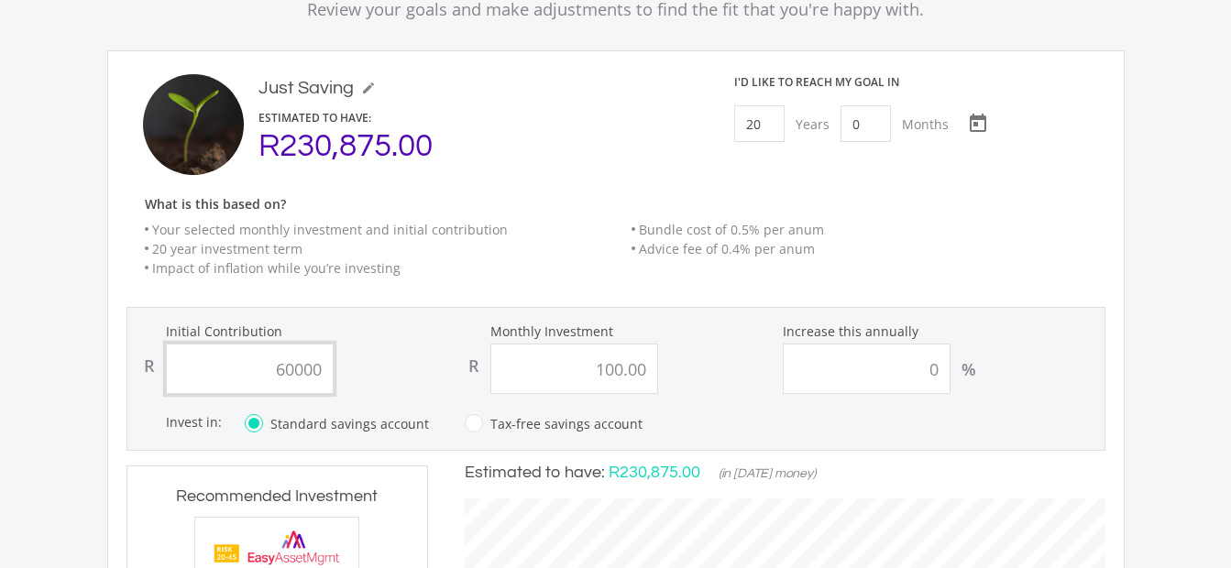
scroll to position [188, 0]
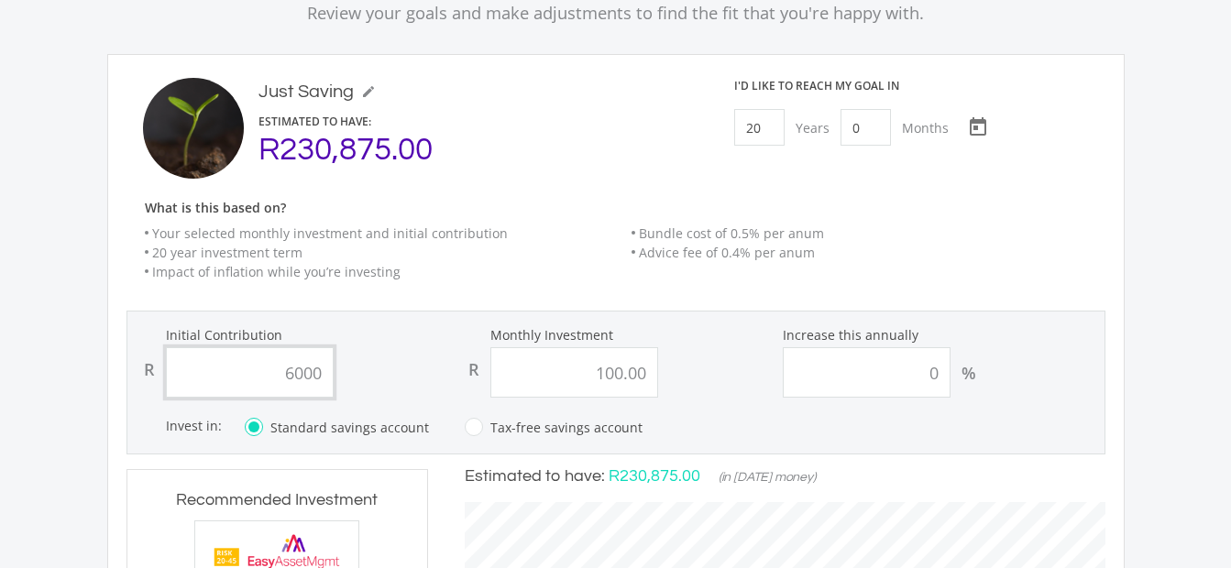
type input "600"
type input "100.00"
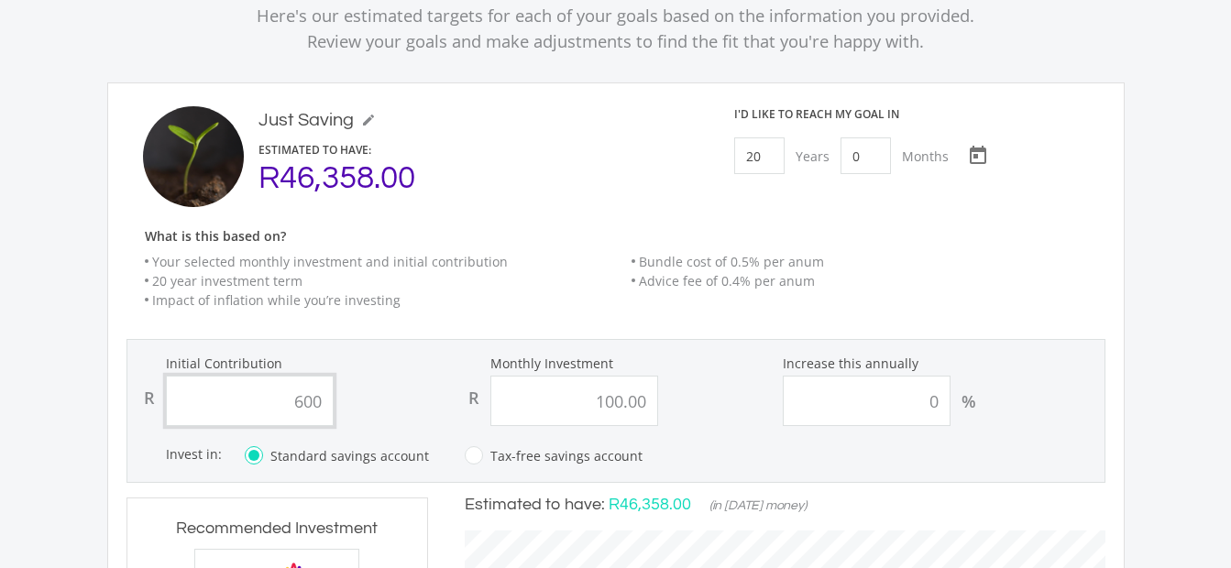
scroll to position [159, 0]
type input "600.00"
click at [770, 160] on input "20" at bounding box center [759, 156] width 50 height 37
type input "10"
click at [545, 192] on div "Just Saving mode_edit Just Saving ESTIMATED TO HAVE: R46,358.00" at bounding box center [415, 157] width 568 height 101
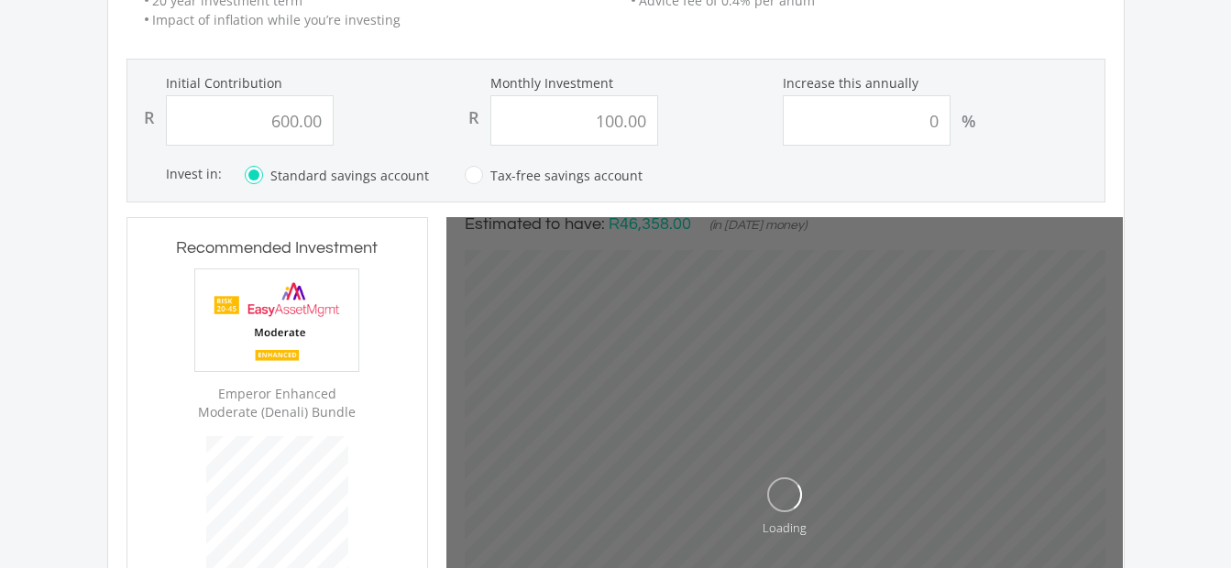
type input "600"
type input "100"
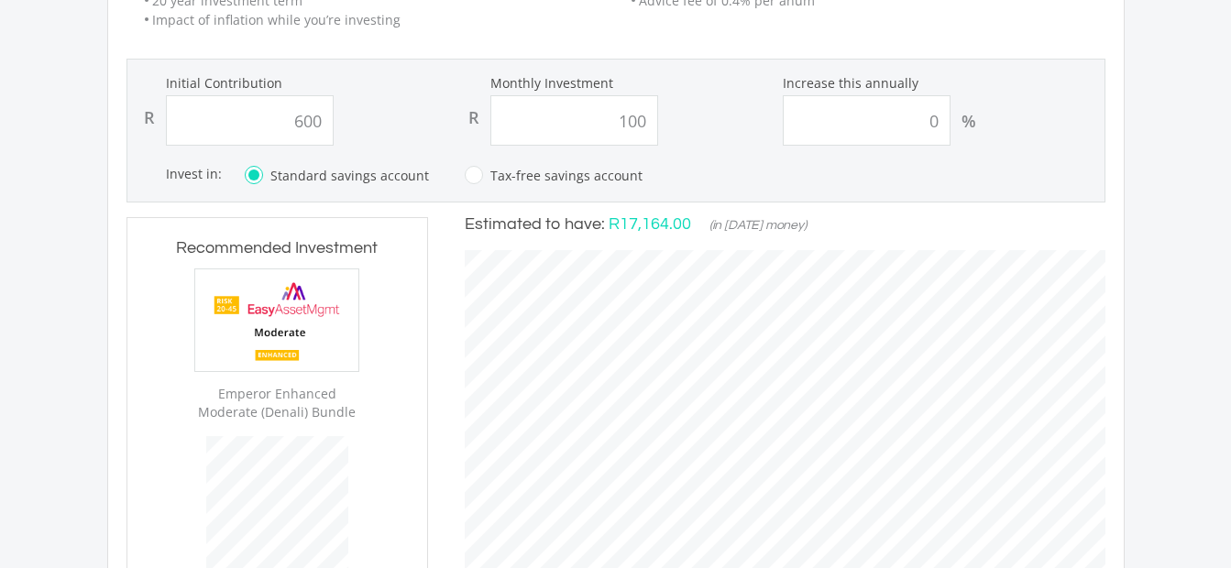
type input "600.00"
type input "100.00"
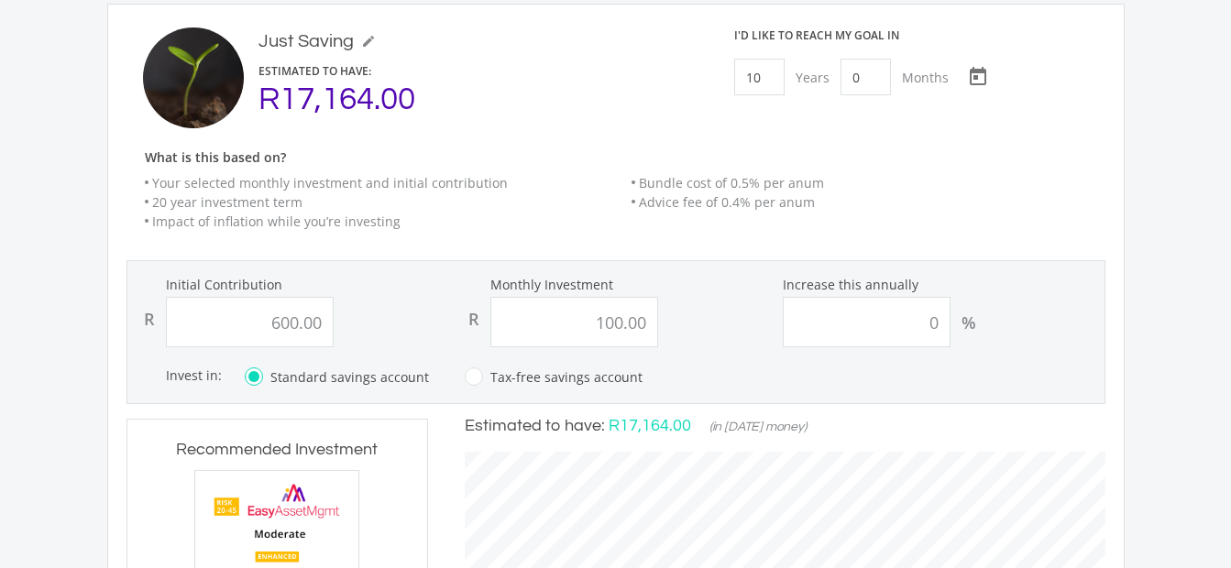
scroll to position [165, 0]
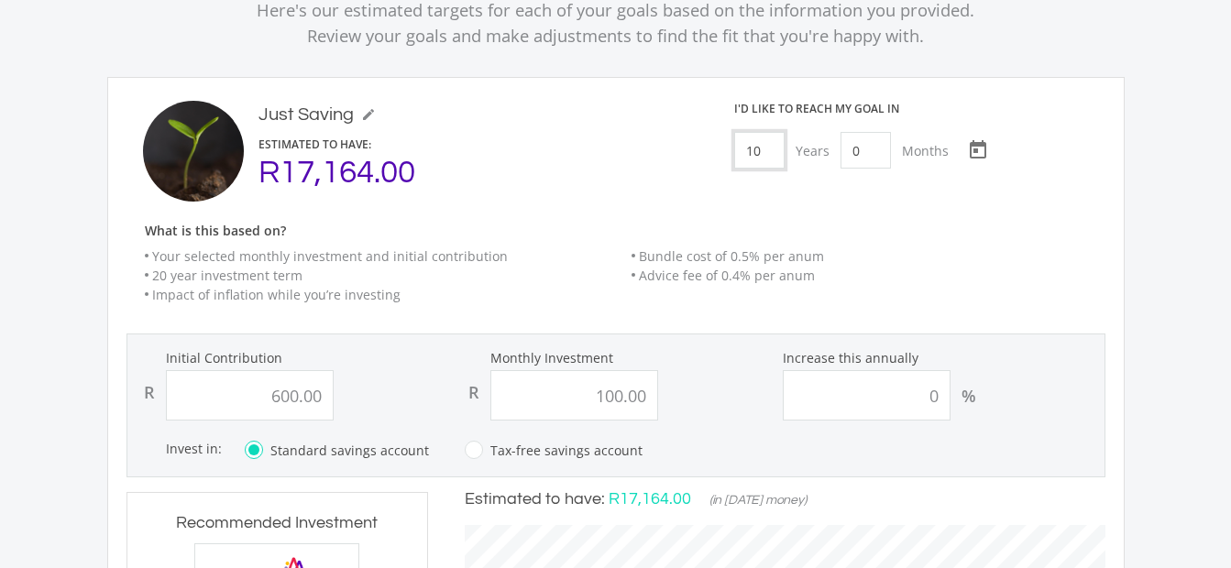
click at [765, 146] on input "10" at bounding box center [759, 150] width 50 height 37
type input "5"
click at [630, 220] on ee-just-save-goal-header "Just Saving mode_edit Just Saving ESTIMATED TO HAVE: R17,164.00 I'd like to rea…" at bounding box center [616, 210] width 979 height 218
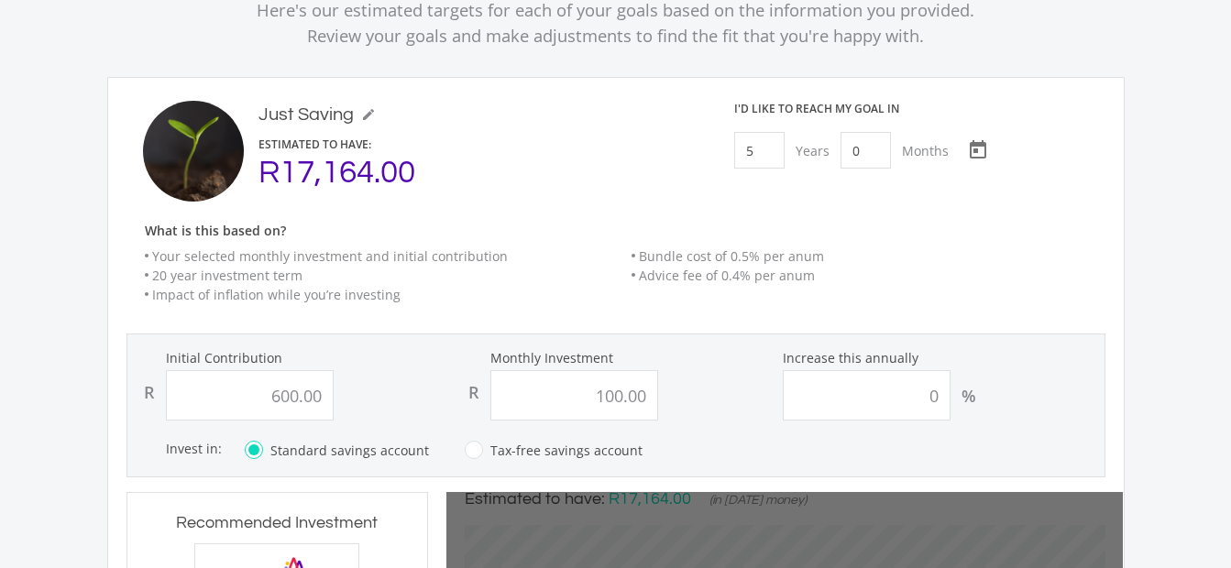
type input "600"
type input "100"
type input "600.00"
type input "100.00"
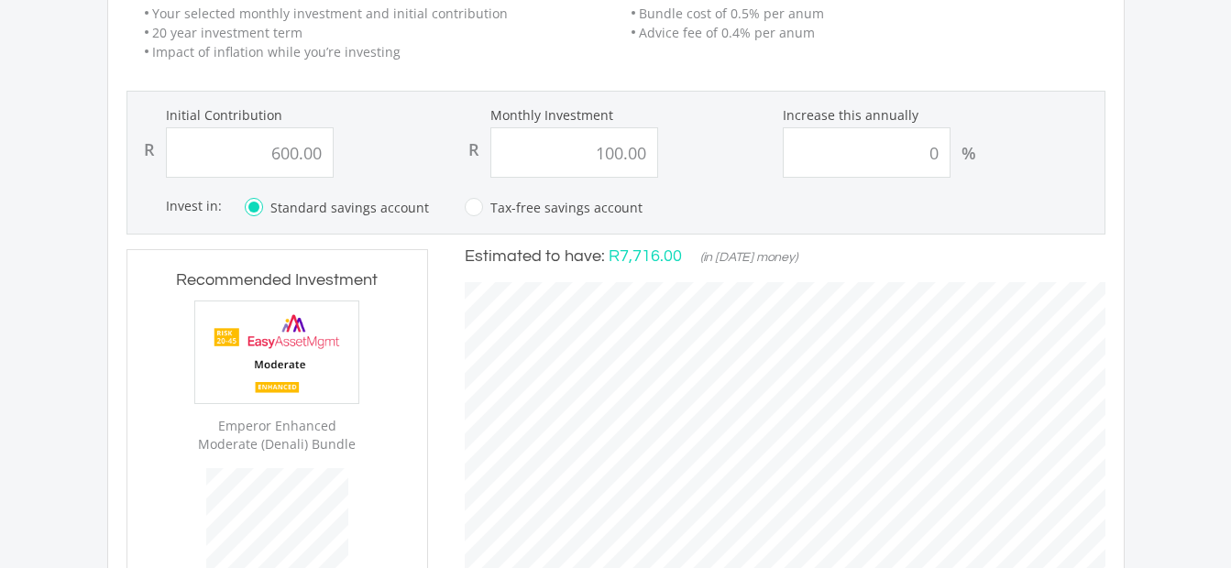
scroll to position [409, 0]
click at [939, 158] on input "0" at bounding box center [867, 152] width 168 height 50
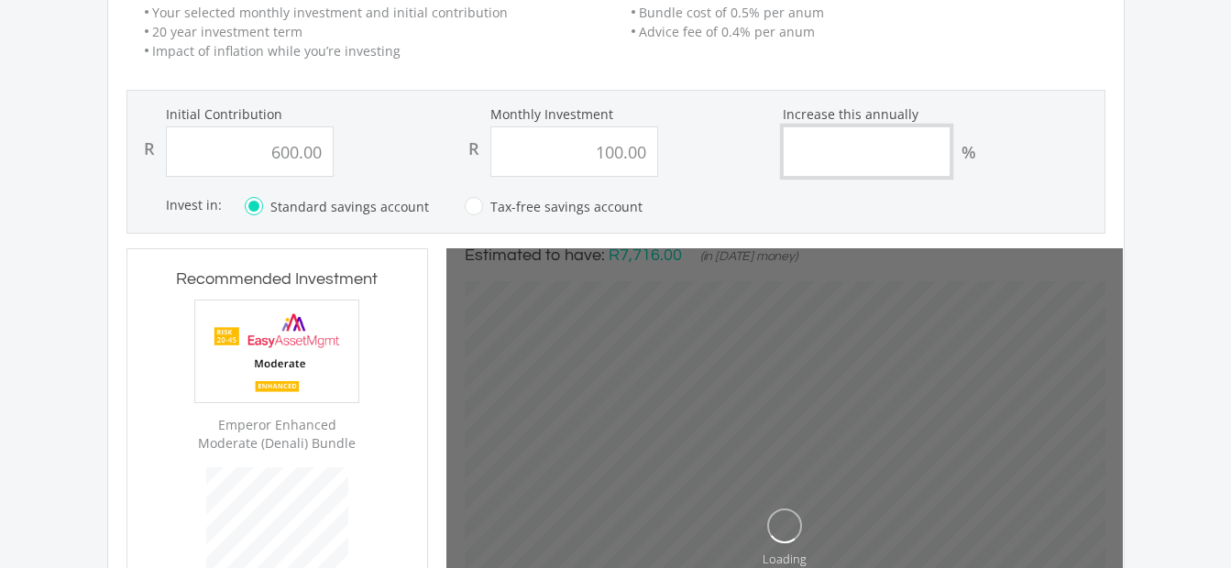
type input "600"
type input "100"
type input "600.00"
type input "100.00"
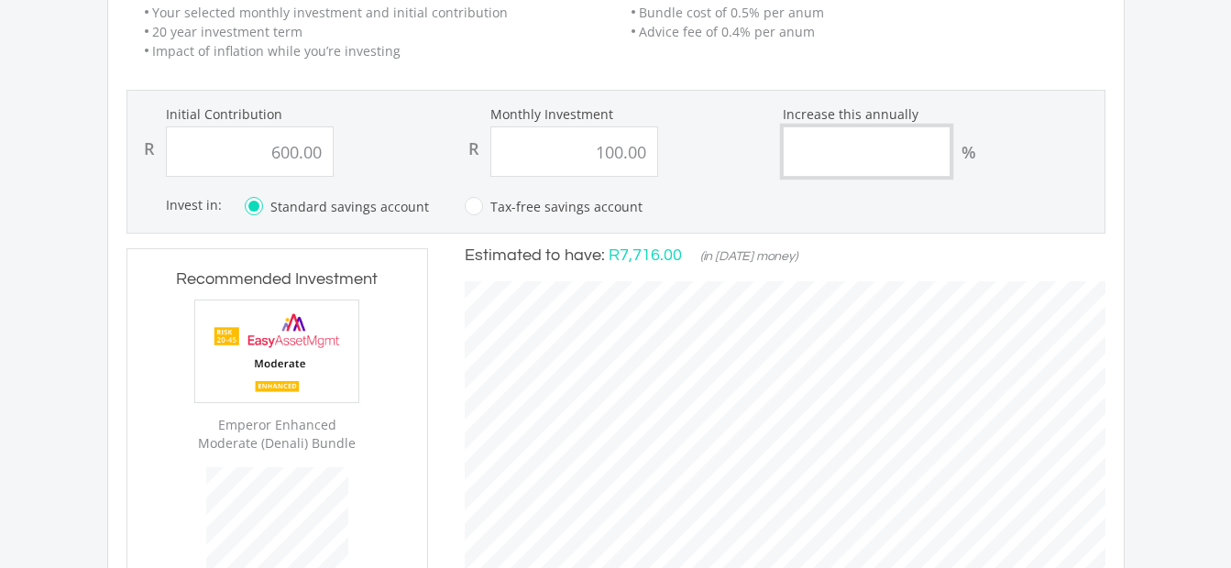
scroll to position [579, 677]
type input "4"
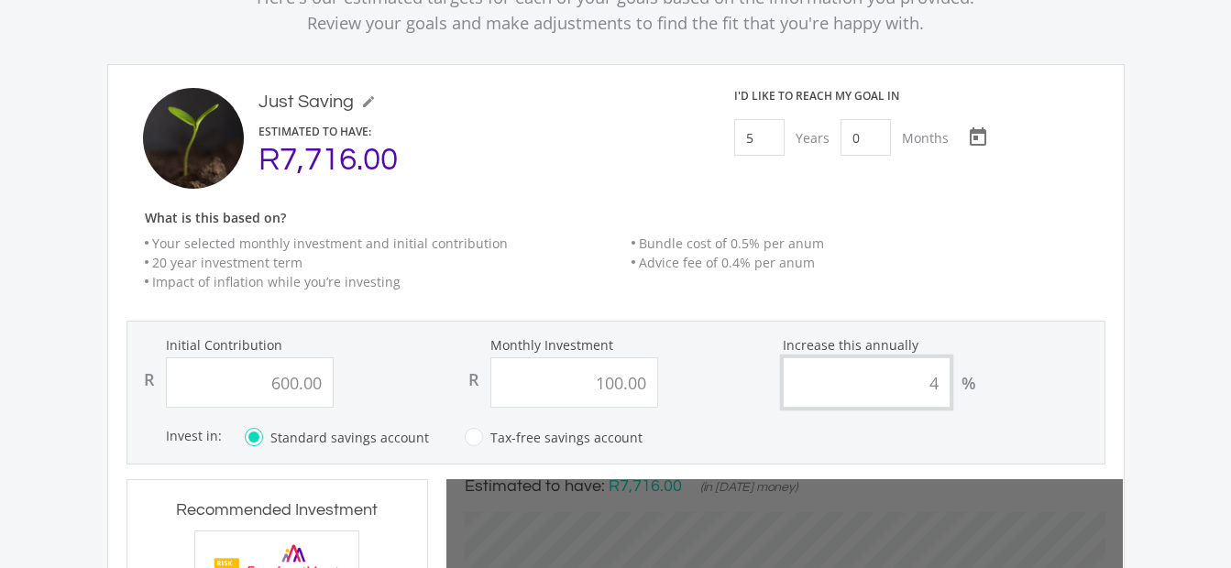
type input "600"
type input "100"
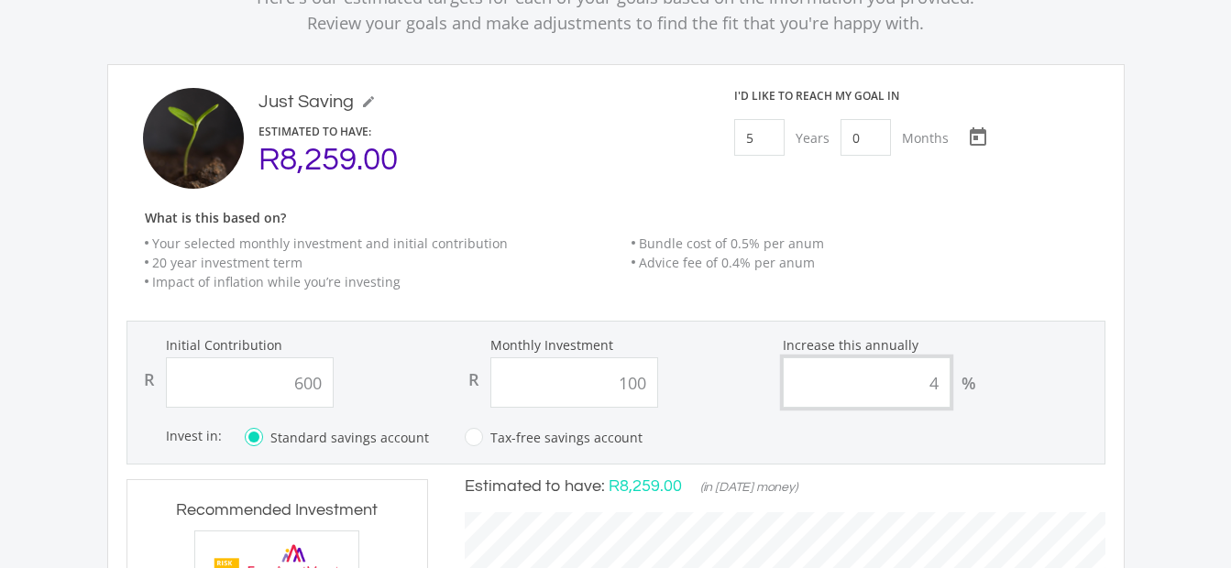
type input "600.00"
type input "100.00"
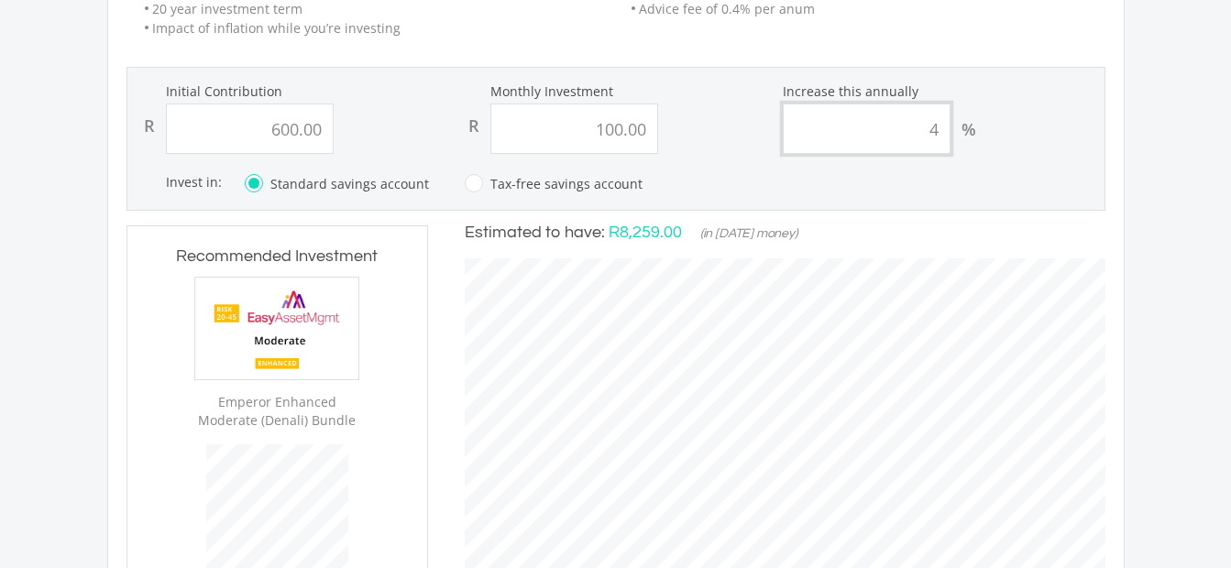
scroll to position [433, 0]
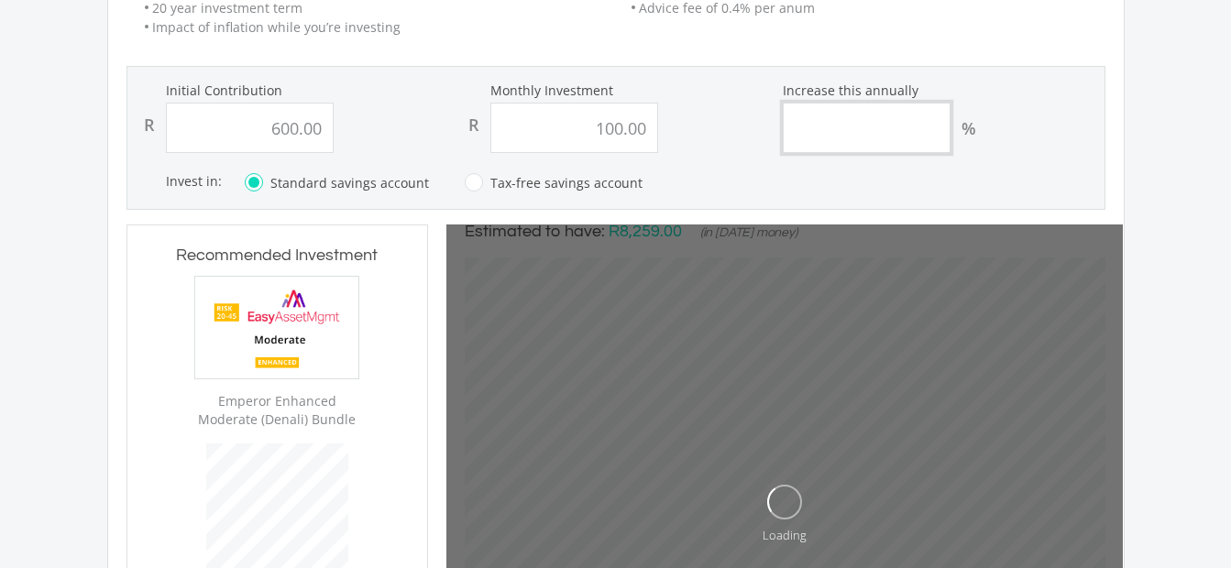
type input "600"
type input "100"
type input "600.00"
type input "100.00"
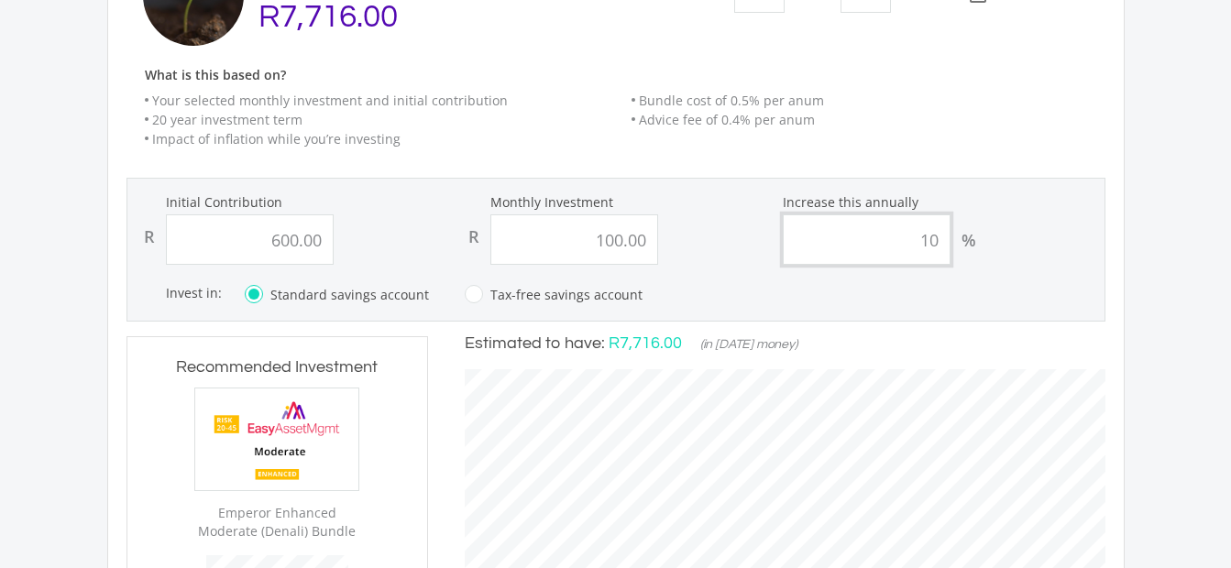
scroll to position [225, 0]
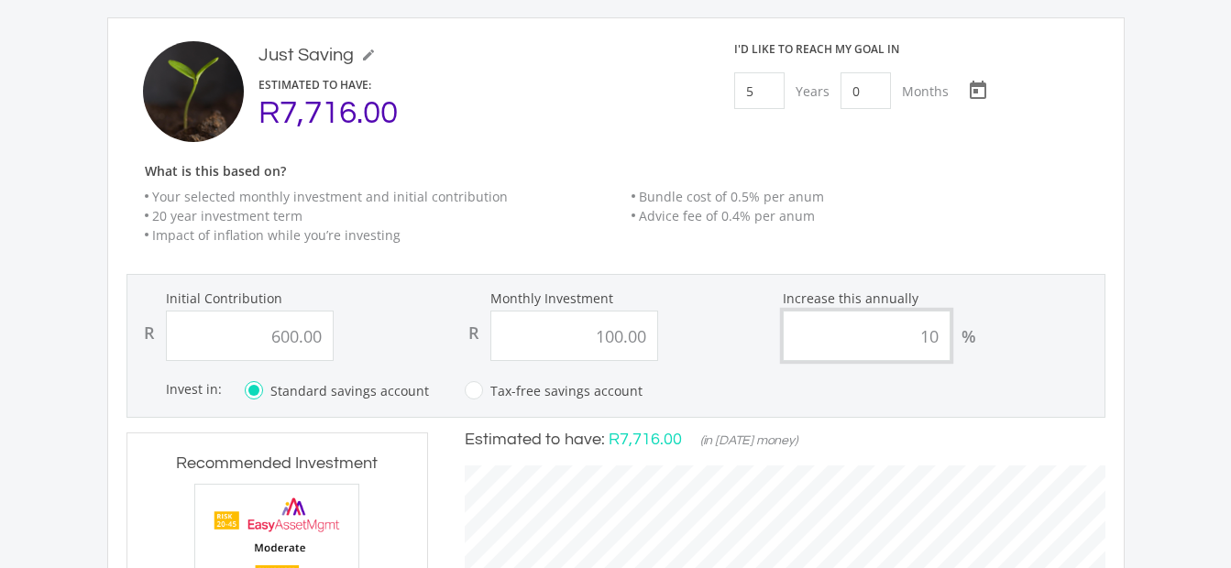
type input "10"
click at [1059, 181] on div "What is this based on? Your selected monthly investment and initial contributio…" at bounding box center [626, 211] width 998 height 95
type input "600"
type input "100"
type input "600.00"
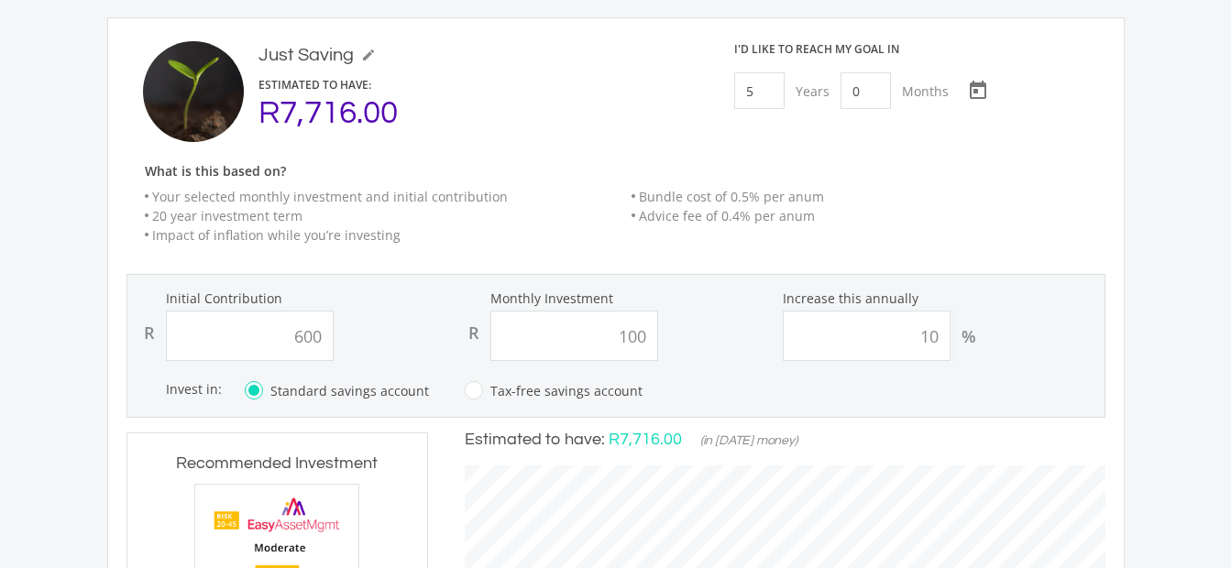
type input "100.00"
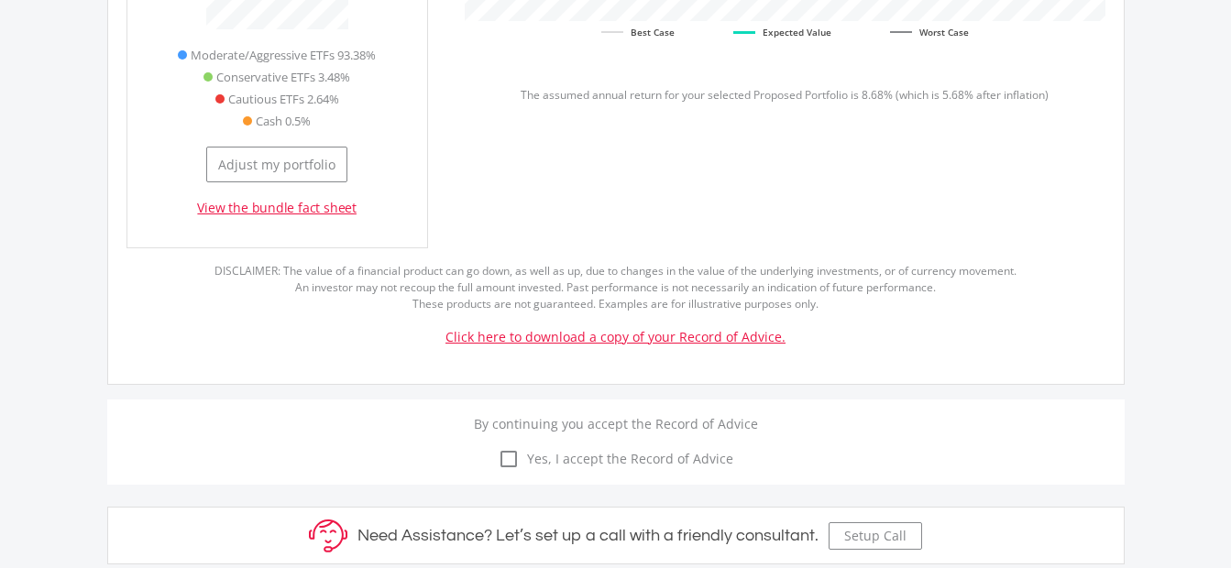
scroll to position [1012, 0]
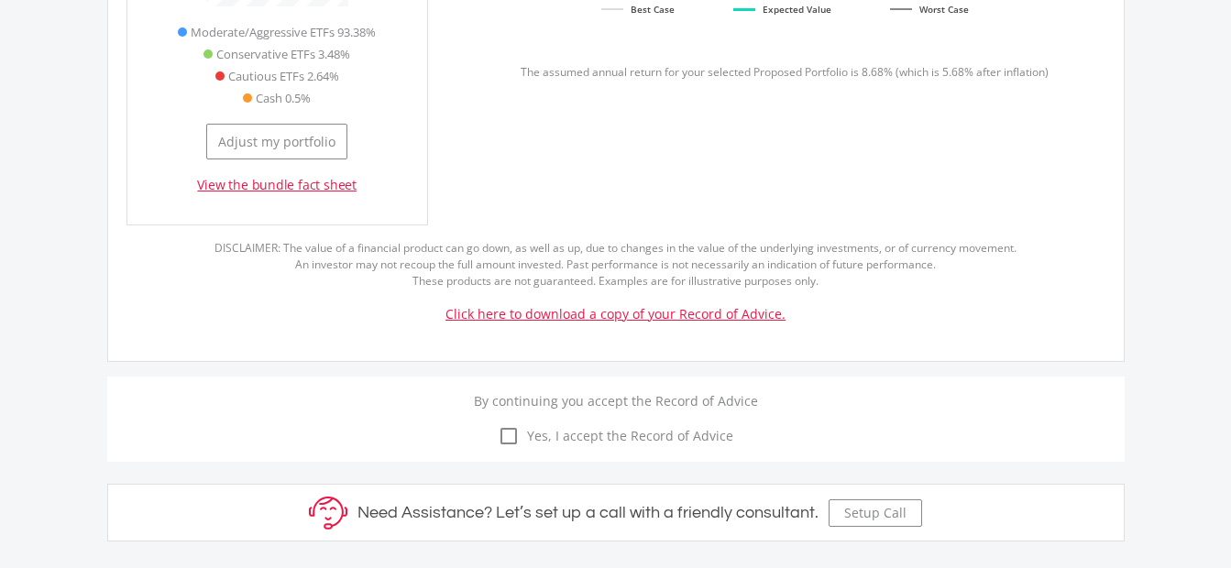
click at [505, 429] on icon "check_box_outline_blank" at bounding box center [509, 436] width 22 height 22
click at [616, 425] on input "check_box_outline_blank check_box Yes, I accept the Record of Advice" at bounding box center [616, 425] width 0 height 0
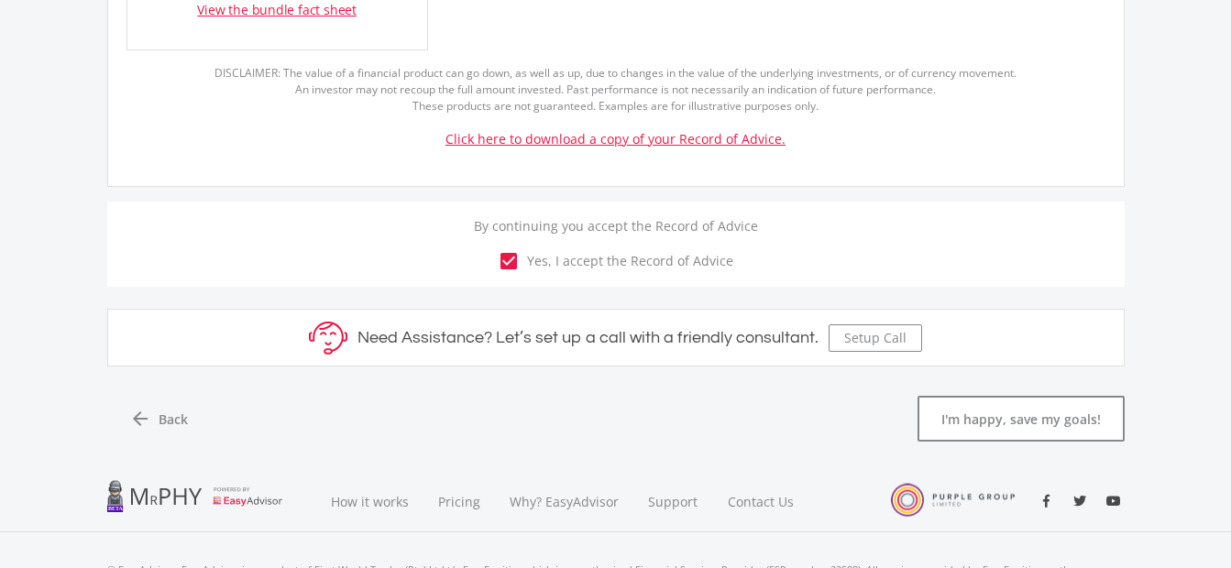
scroll to position [1197, 0]
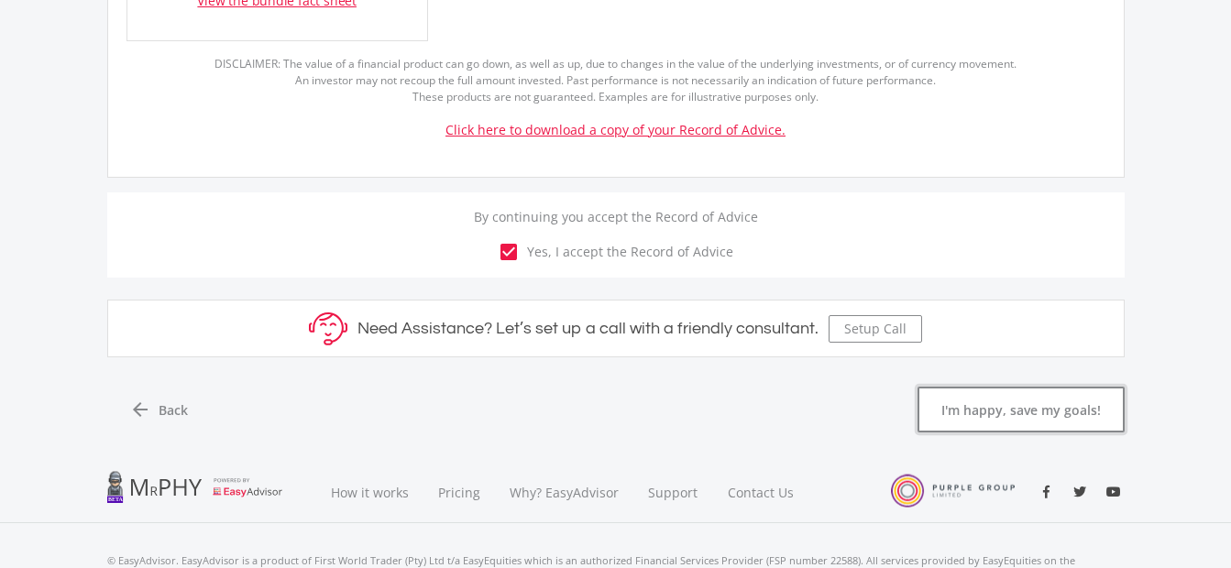
click at [1020, 392] on button "I'm happy, save my goals!" at bounding box center [1021, 410] width 207 height 46
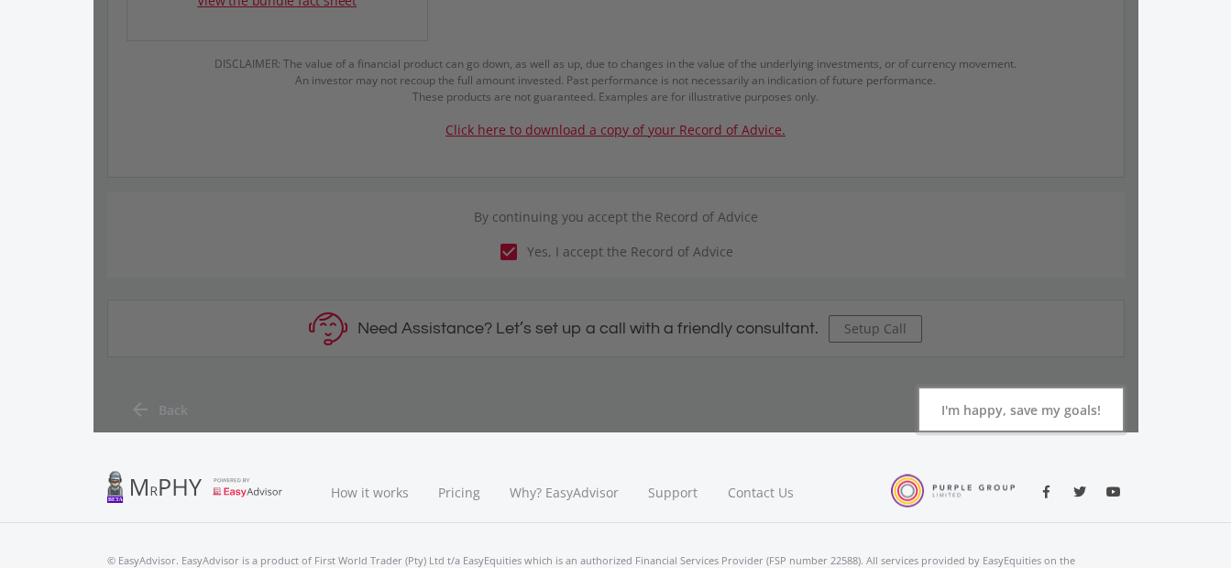
click at [1028, 417] on button "I'm happy, save my goals!" at bounding box center [1021, 410] width 207 height 46
click at [1040, 403] on button "I'm happy, save my goals!" at bounding box center [1021, 410] width 207 height 46
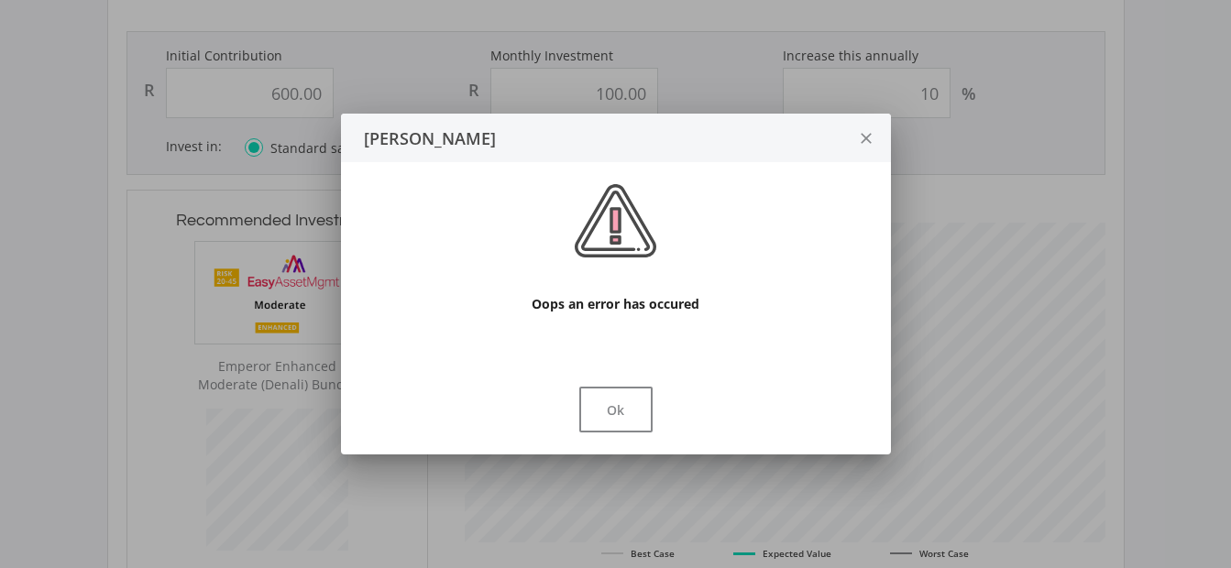
scroll to position [0, 0]
click at [614, 399] on button "Ok" at bounding box center [615, 410] width 73 height 46
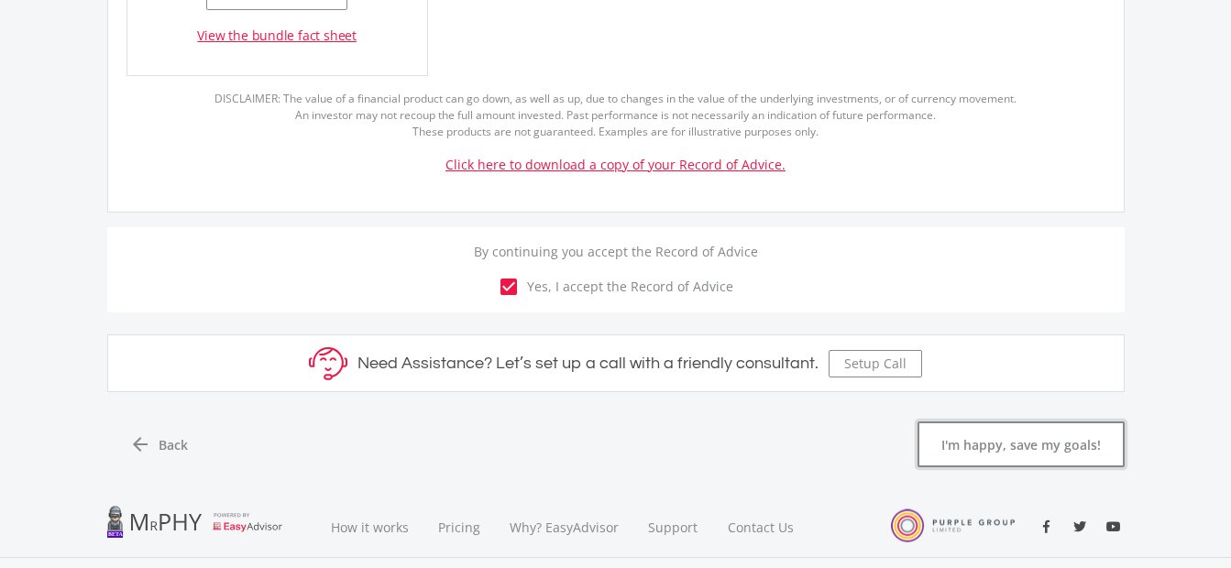
scroll to position [1165, 0]
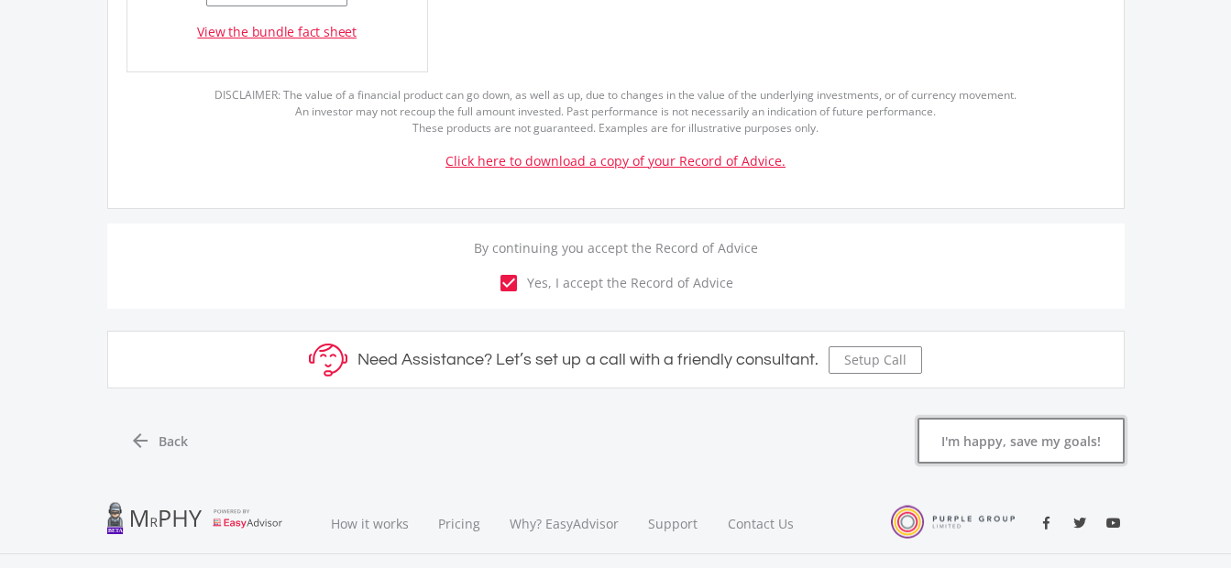
click at [968, 432] on button "I'm happy, save my goals!" at bounding box center [1021, 441] width 207 height 46
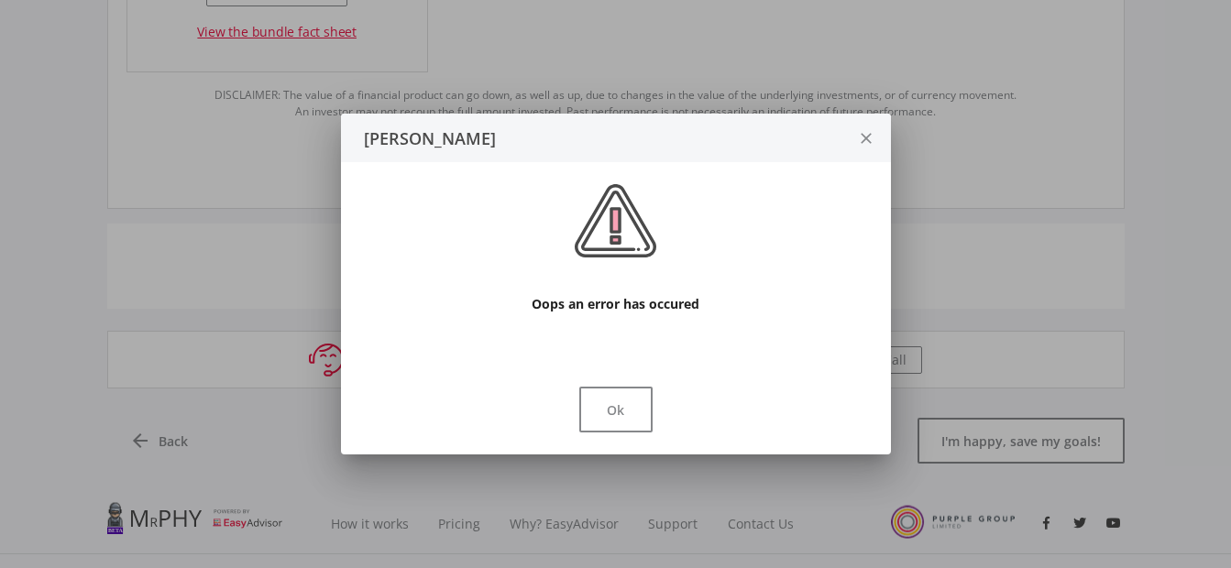
scroll to position [0, 0]
click at [603, 422] on button "Ok" at bounding box center [615, 410] width 73 height 46
